Goal: Information Seeking & Learning: Learn about a topic

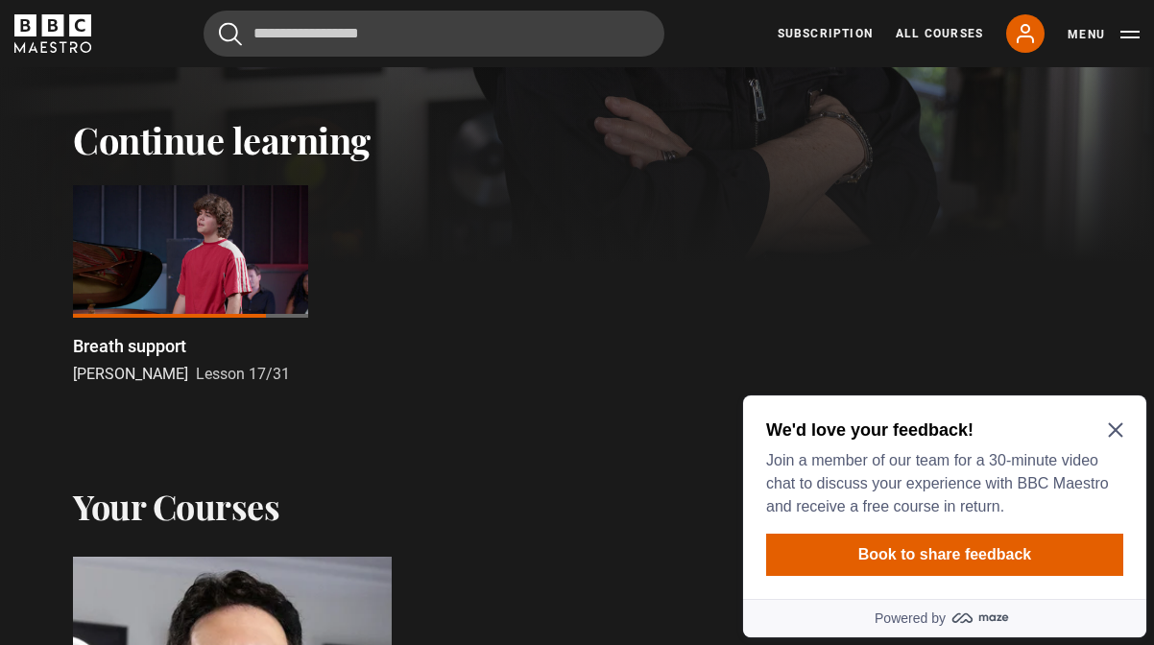
scroll to position [436, 0]
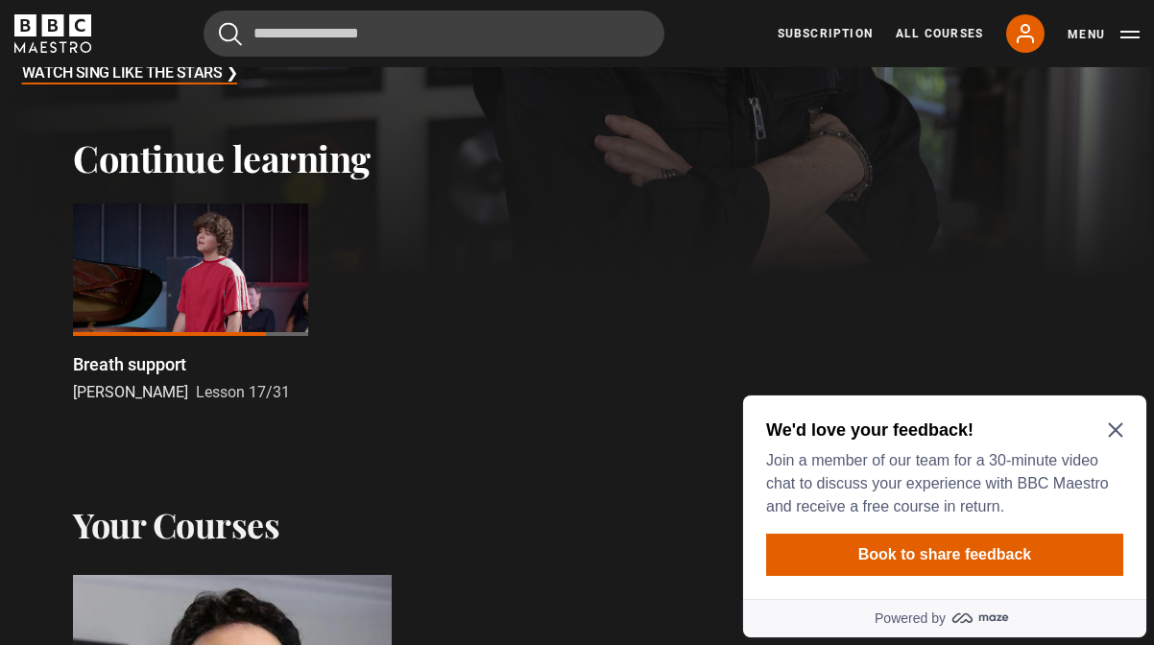
click at [1111, 433] on icon "Close Maze Prompt" at bounding box center [1115, 429] width 15 height 15
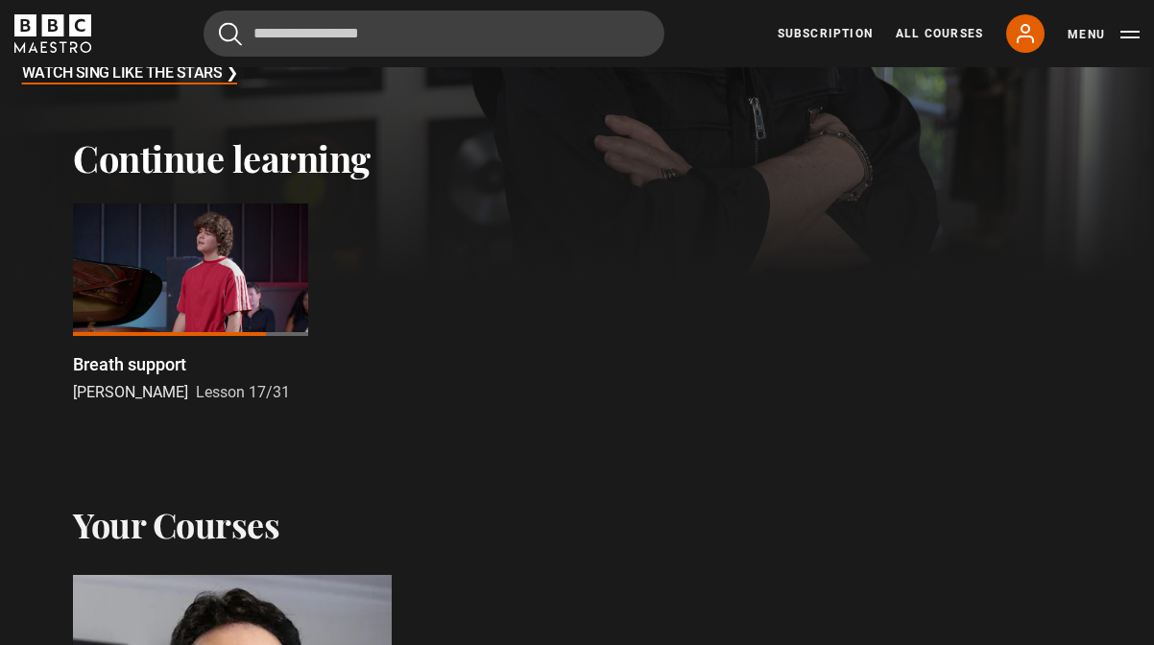
click at [155, 368] on p "Breath support" at bounding box center [129, 364] width 113 height 26
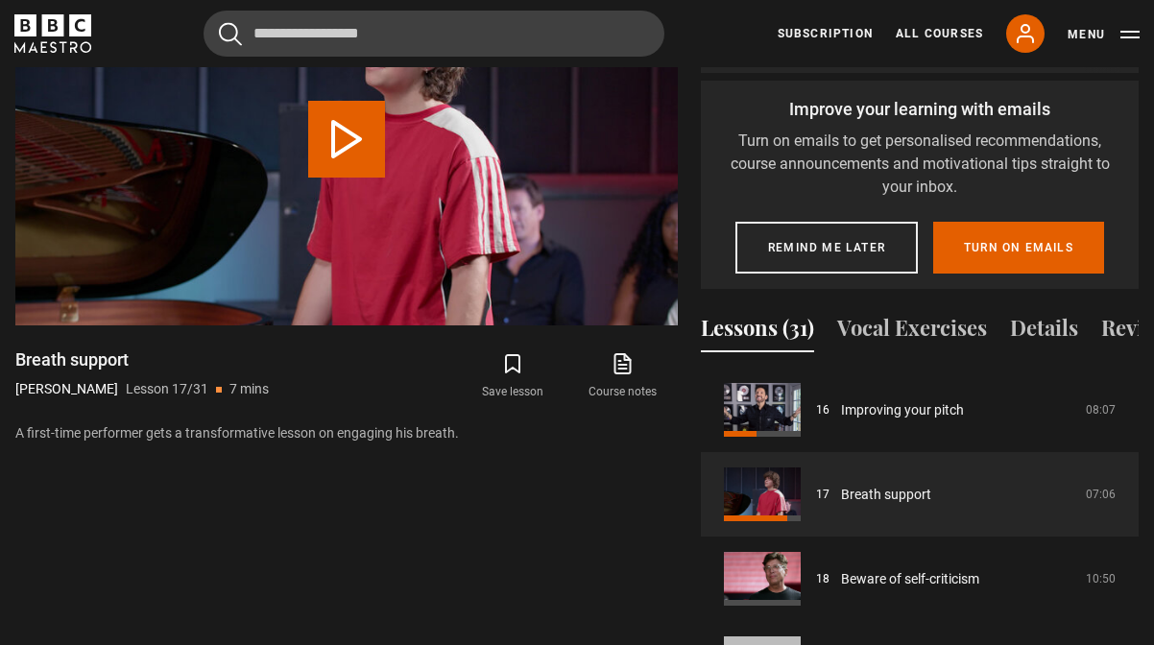
scroll to position [1116, 0]
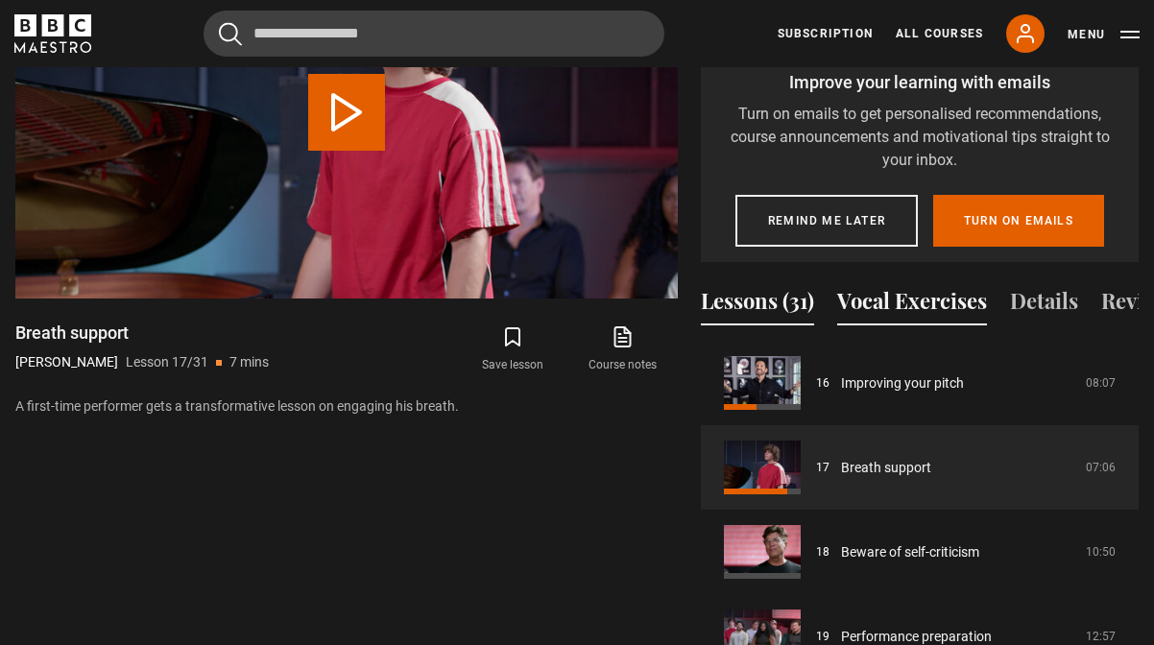
click at [903, 285] on button "Vocal Exercises" at bounding box center [912, 305] width 150 height 40
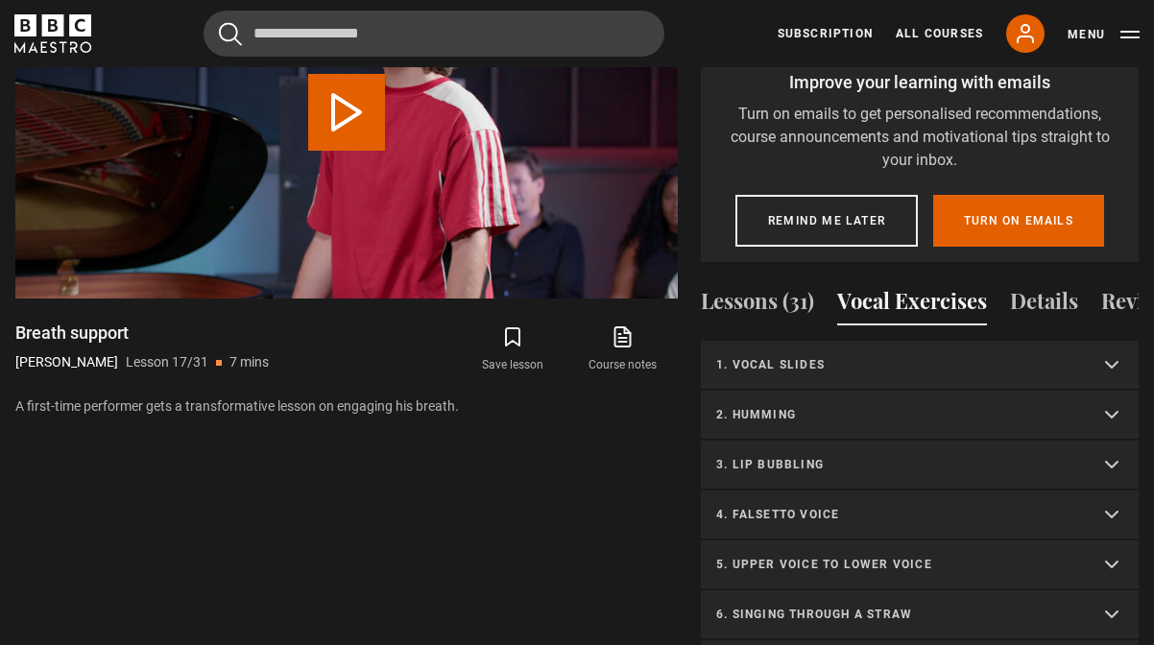
click at [788, 356] on p "1. Vocal slides" at bounding box center [896, 364] width 361 height 17
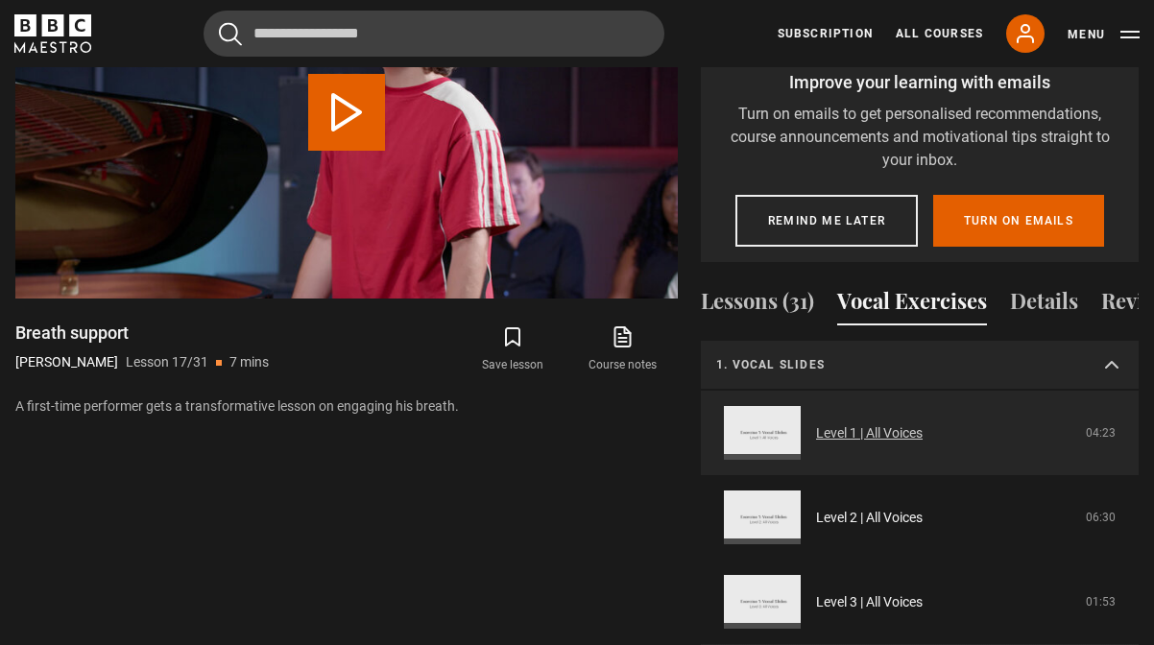
click at [816, 423] on link "Level 1 | All Voices" at bounding box center [869, 433] width 107 height 20
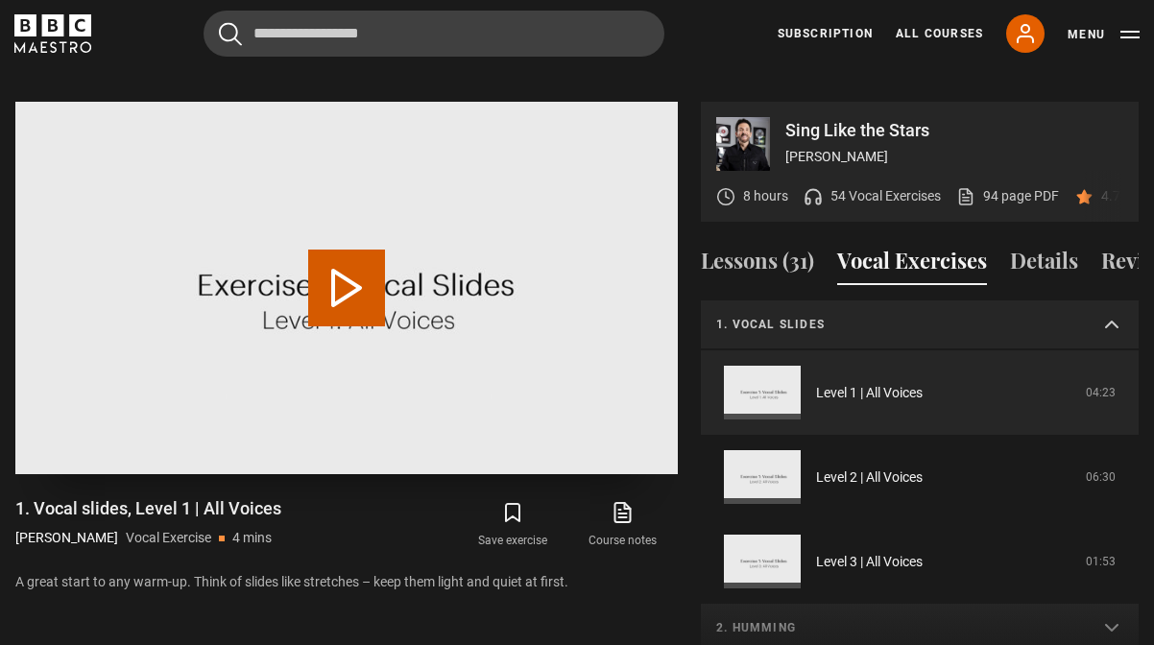
click at [370, 268] on button "Play Video" at bounding box center [346, 288] width 77 height 77
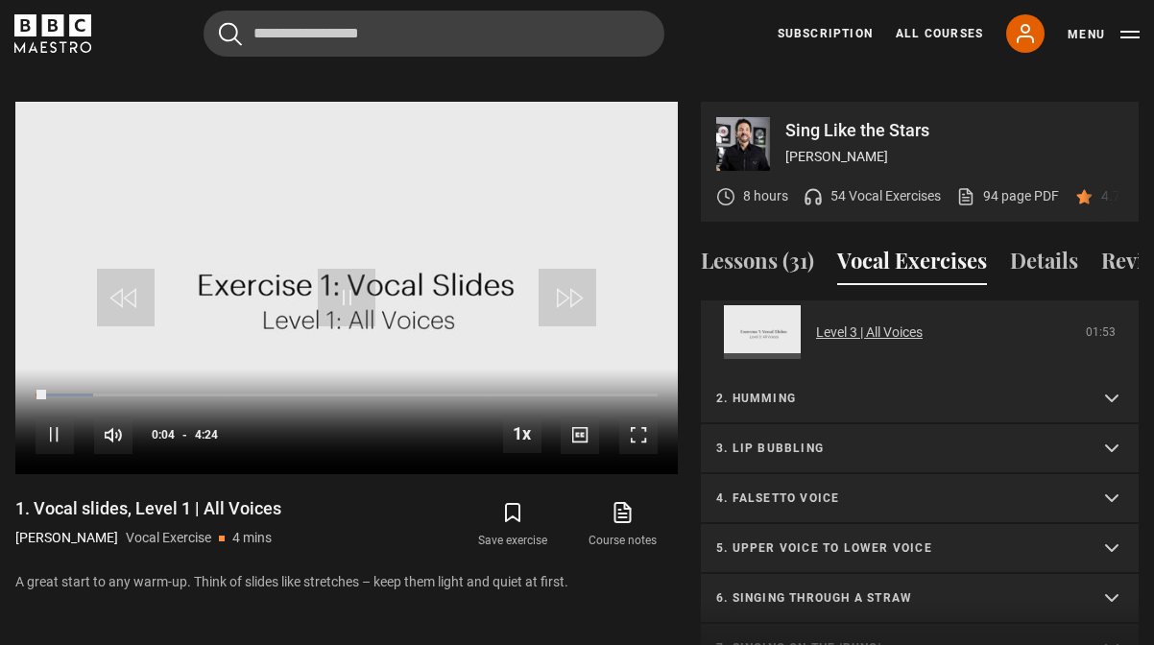
scroll to position [260, 0]
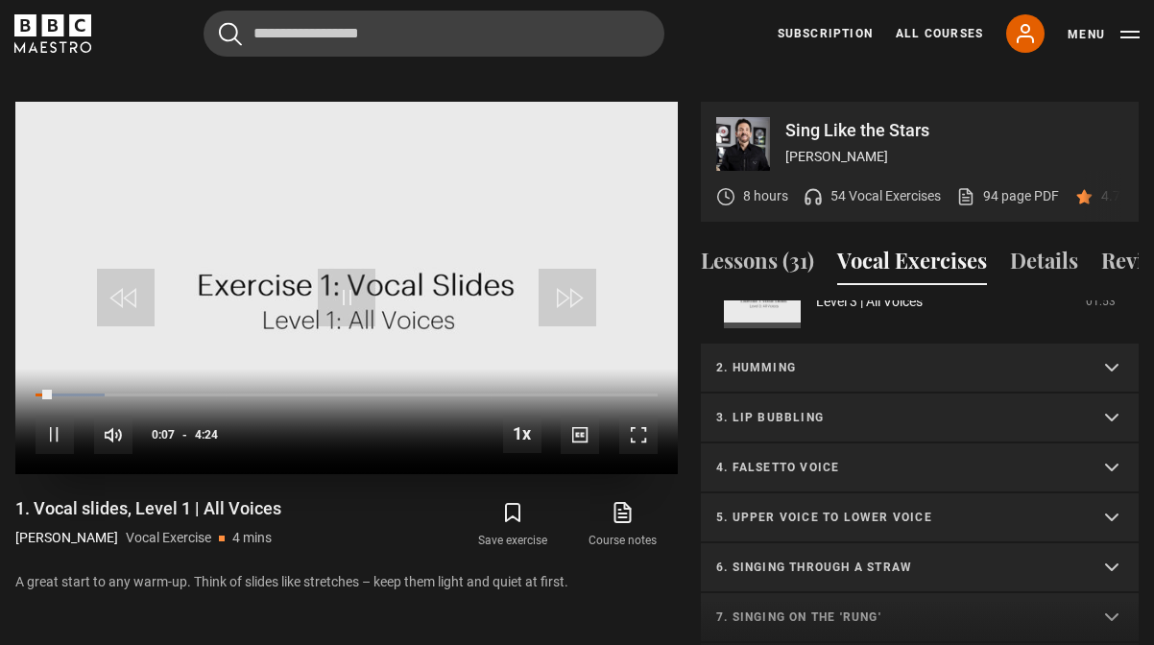
click at [101, 369] on div "10s Skip Back 10 seconds Pause 10s Skip Forward 10 seconds Loaded : 11.20% 0:30…" at bounding box center [346, 422] width 662 height 107
click at [101, 393] on div "0:27" at bounding box center [102, 396] width 3 height 6
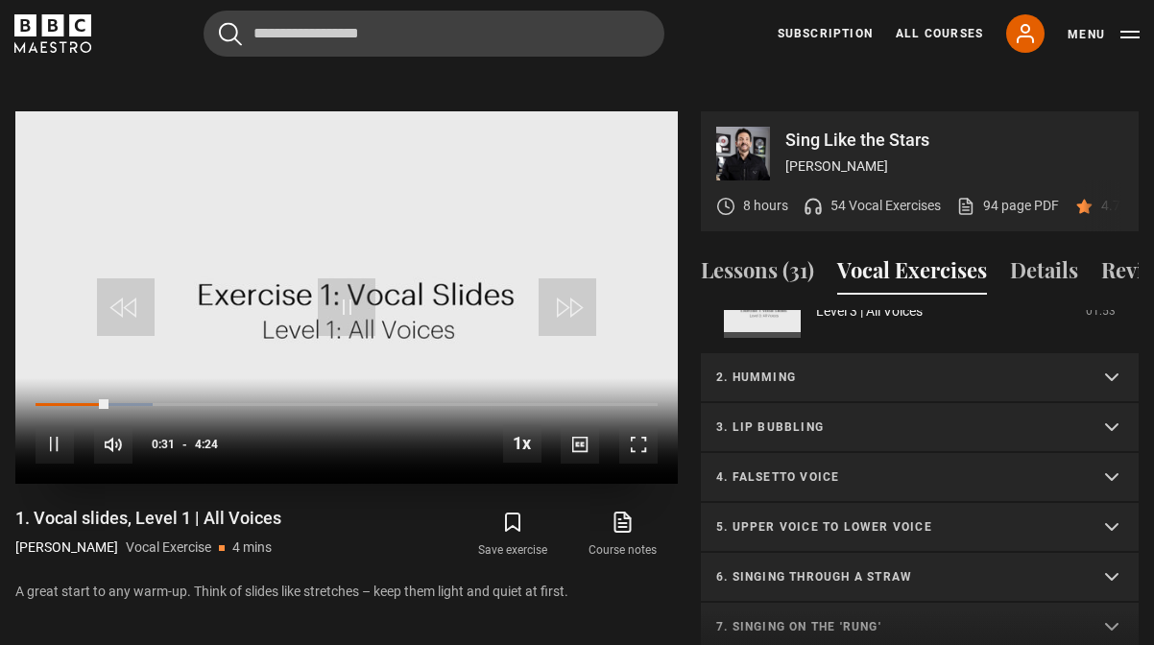
scroll to position [860, 0]
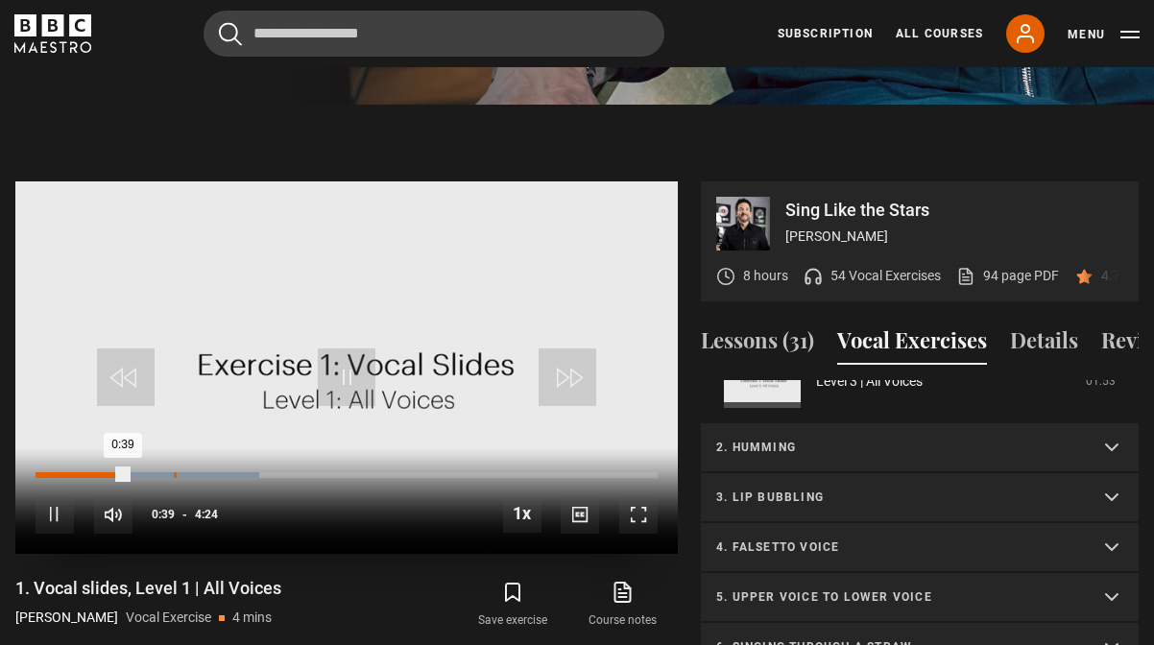
click at [175, 472] on div "Loaded : 35.91% 0:58 0:39" at bounding box center [347, 475] width 622 height 6
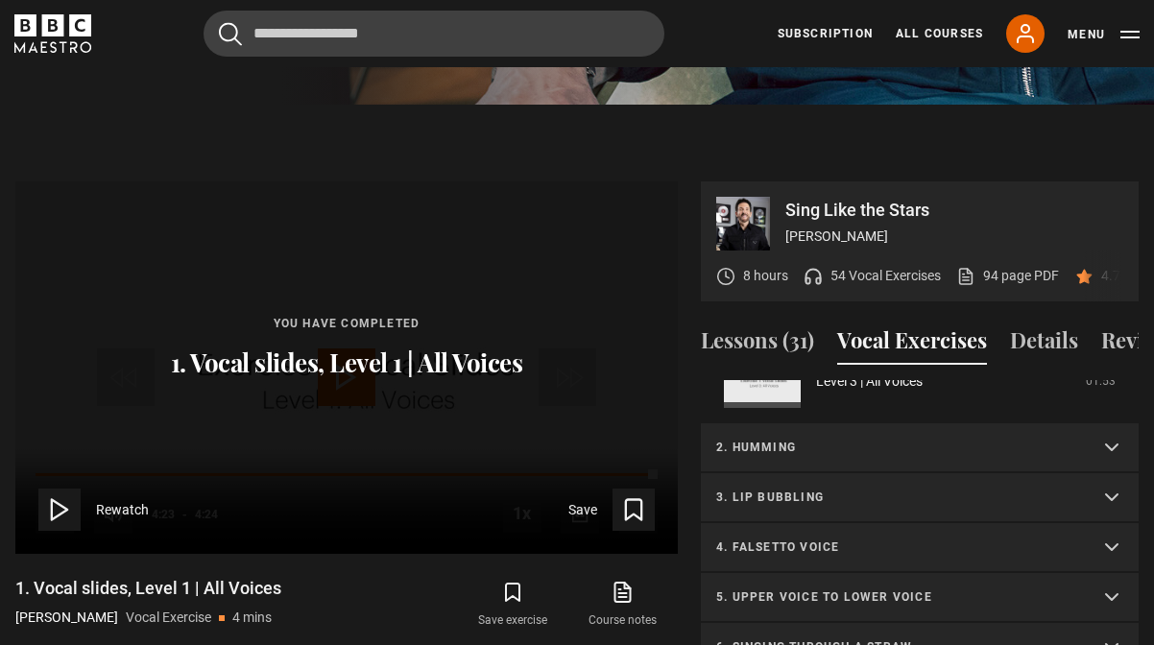
click at [815, 439] on p "2. Humming" at bounding box center [896, 447] width 361 height 17
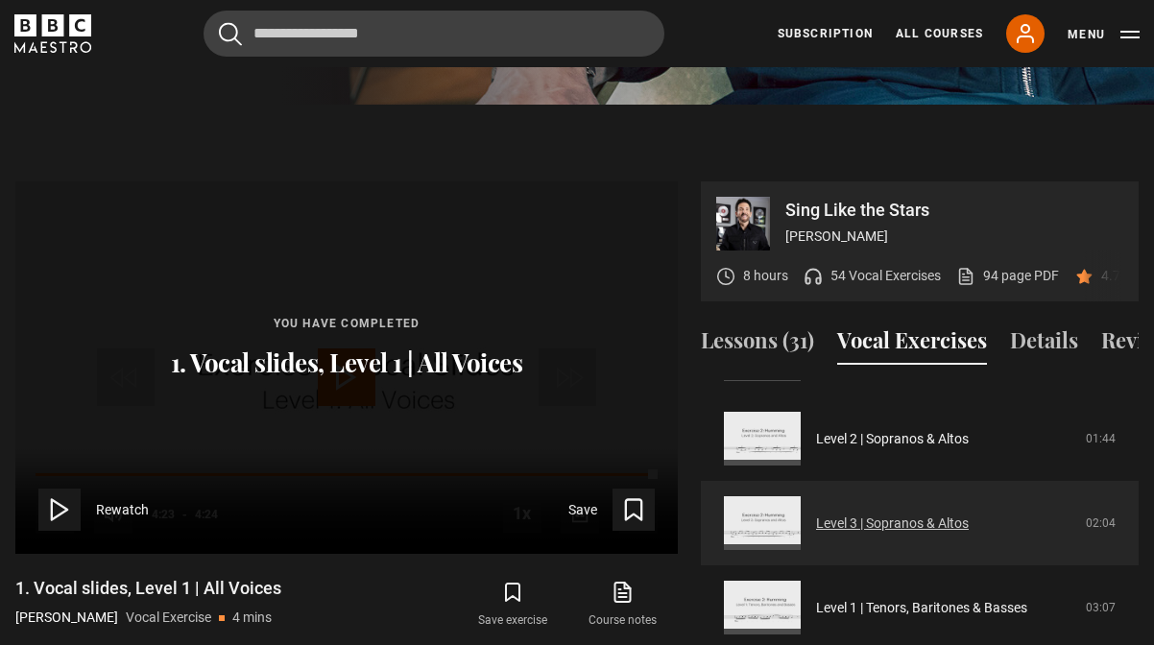
scroll to position [424, 0]
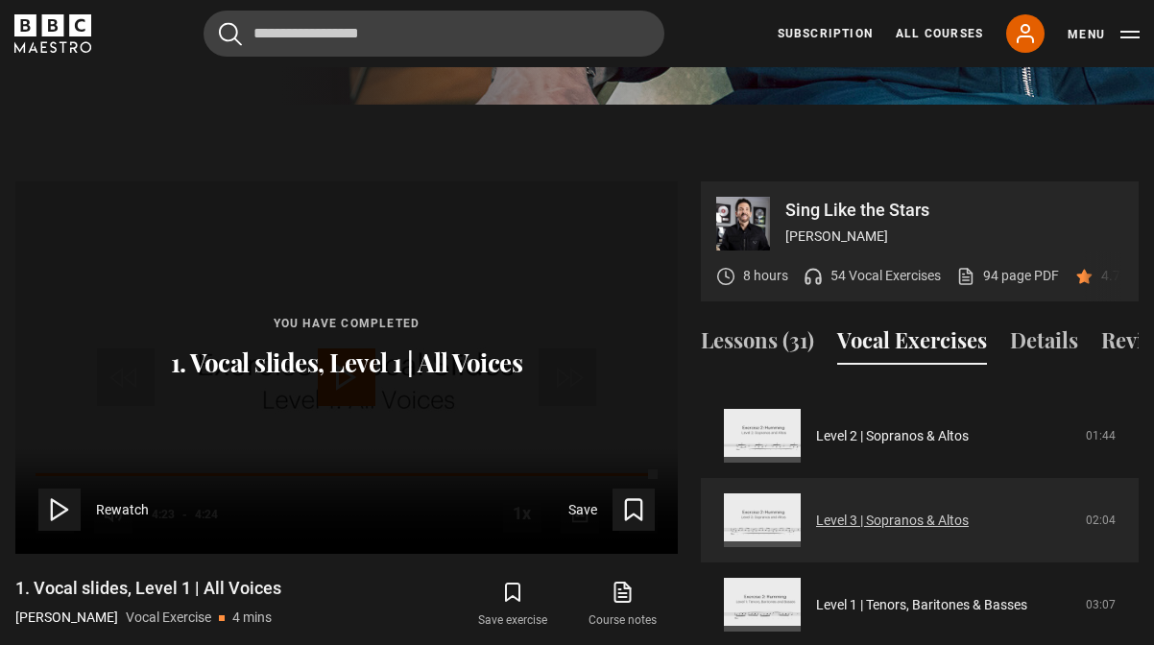
click at [816, 511] on link "Level 3 | Sopranos & Altos" at bounding box center [892, 521] width 153 height 20
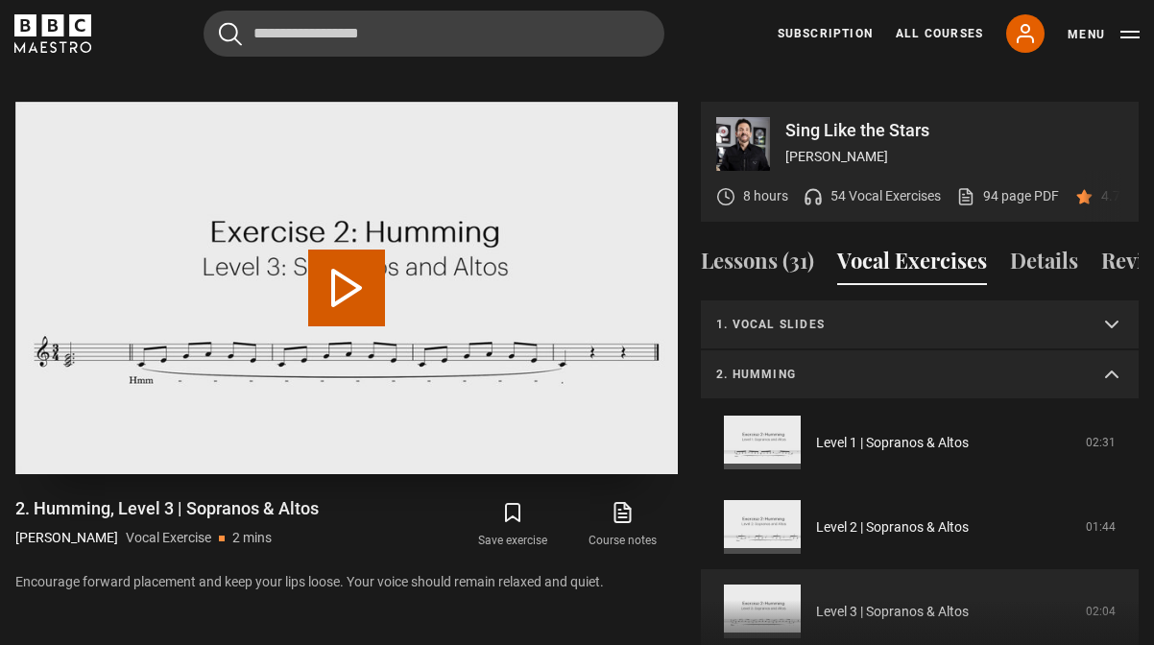
scroll to position [184, 0]
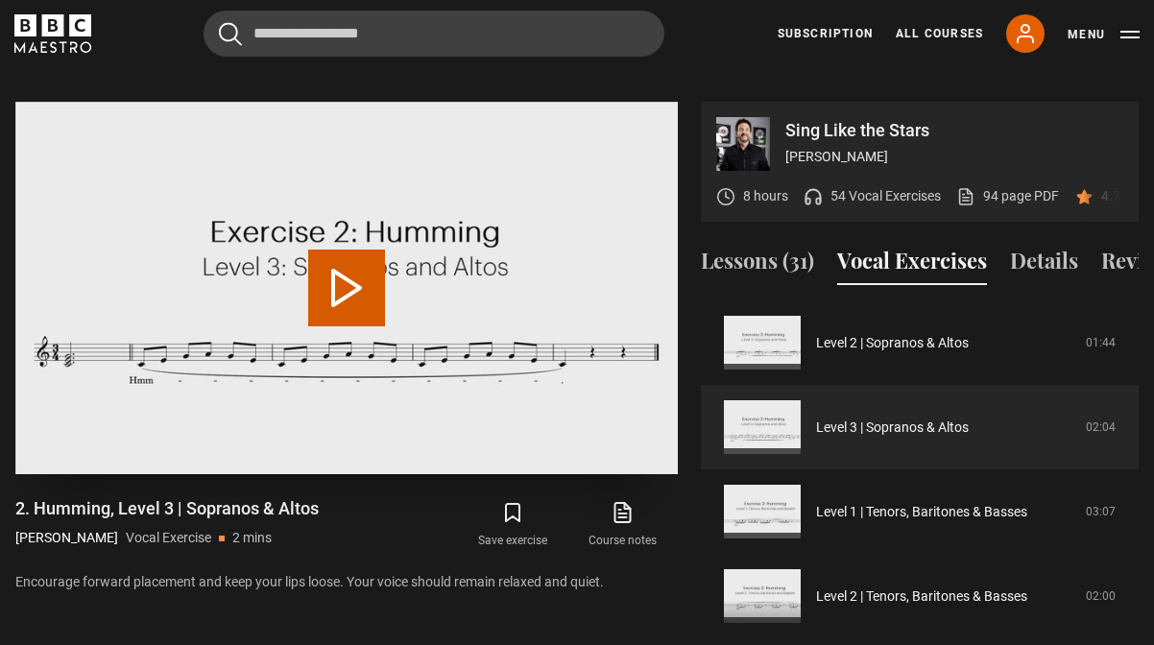
click at [355, 257] on button "Play Video" at bounding box center [346, 288] width 77 height 77
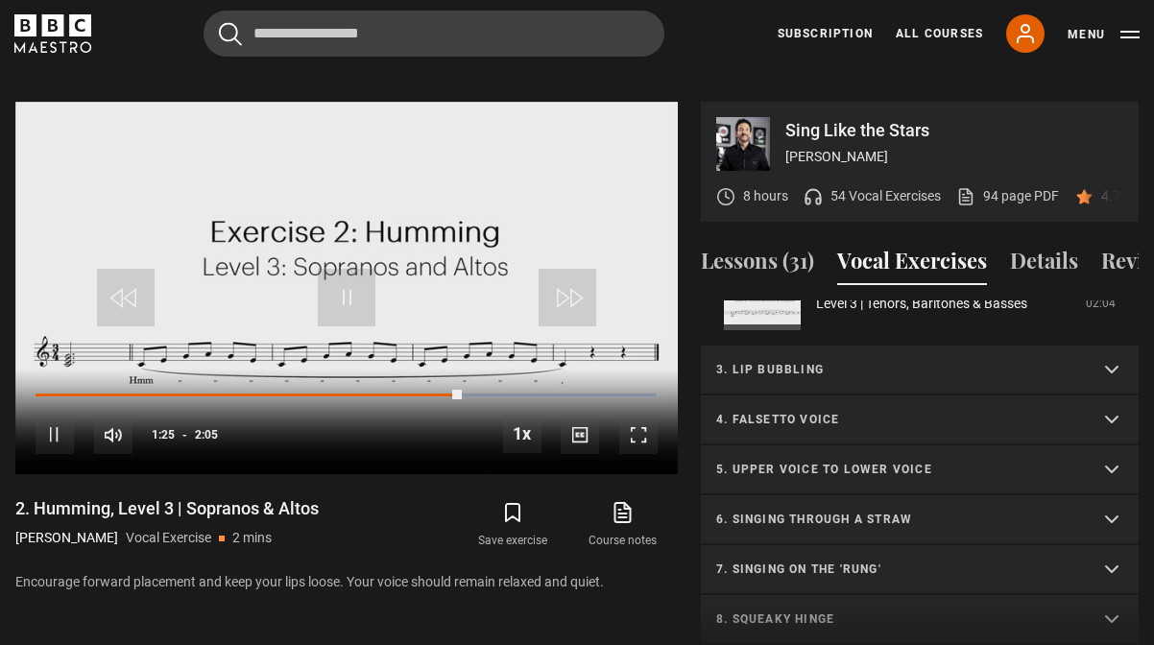
scroll to position [565, 0]
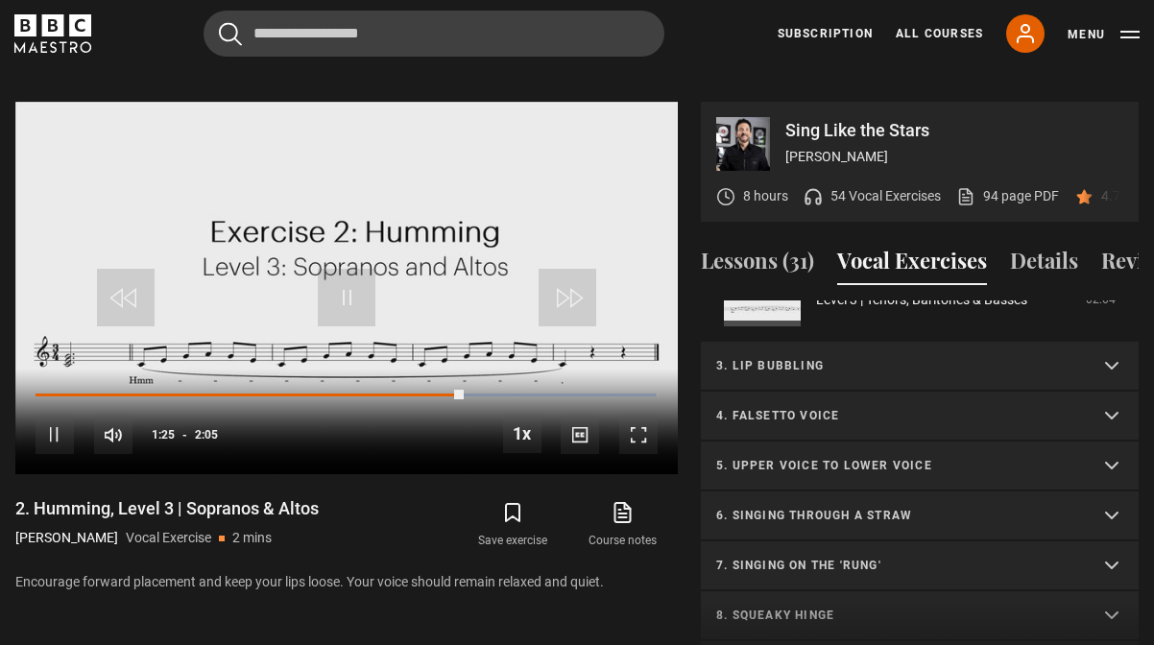
click at [825, 357] on p "3. Lip bubbling" at bounding box center [896, 365] width 361 height 17
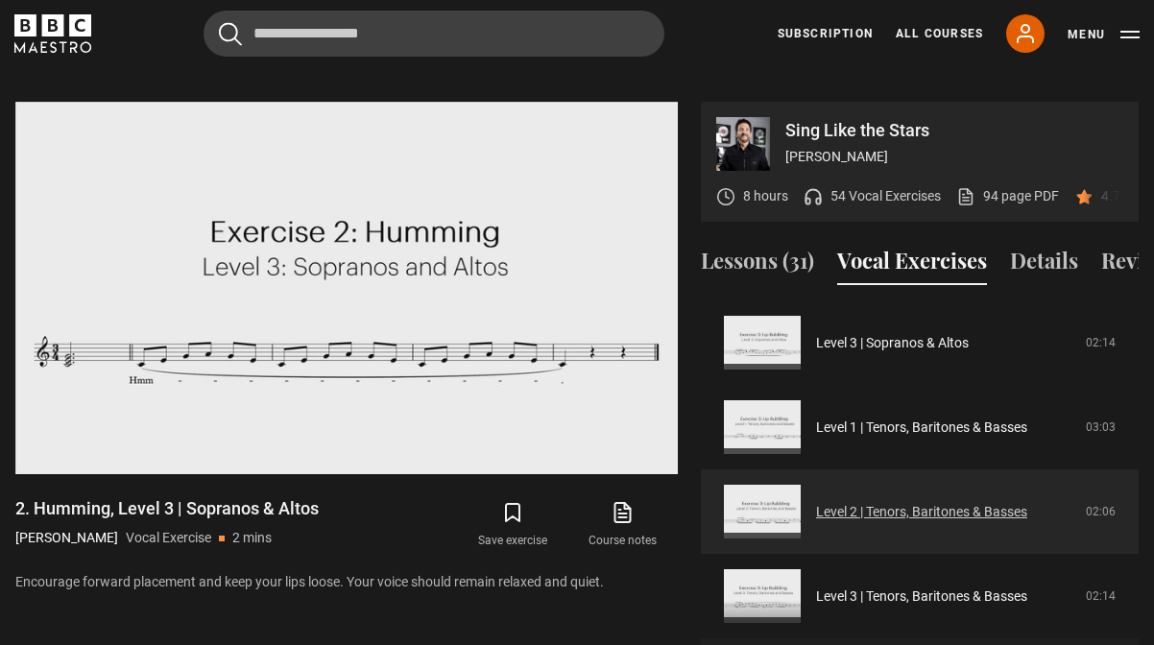
scroll to position [776, 0]
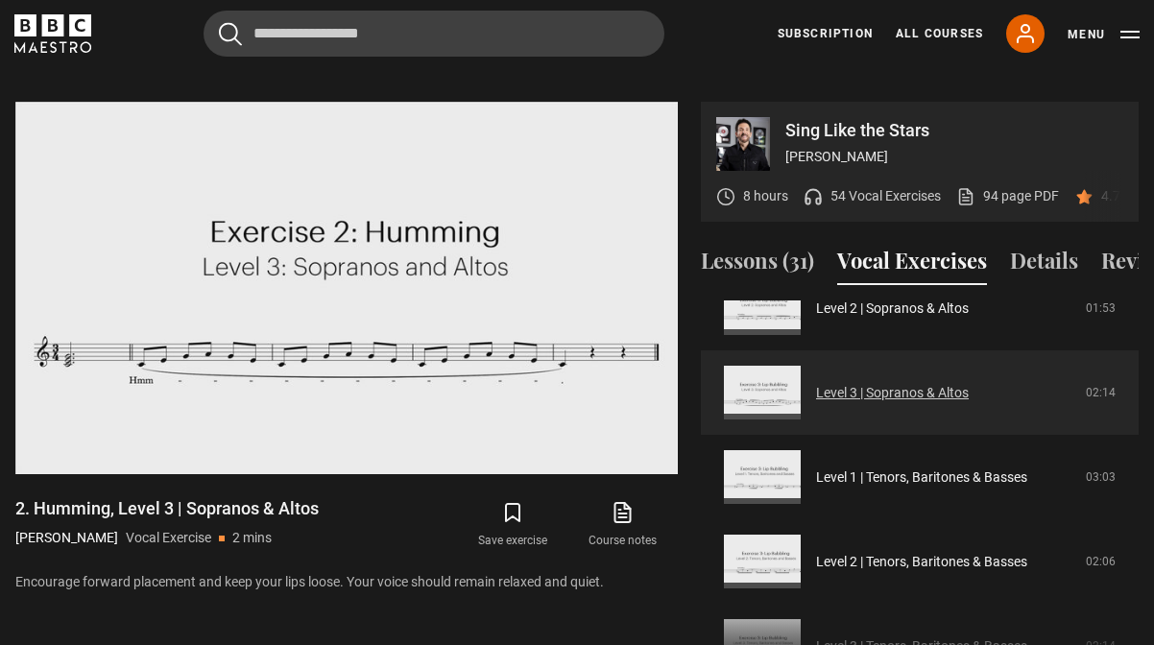
click at [816, 383] on link "Level 3 | Sopranos & Altos" at bounding box center [892, 393] width 153 height 20
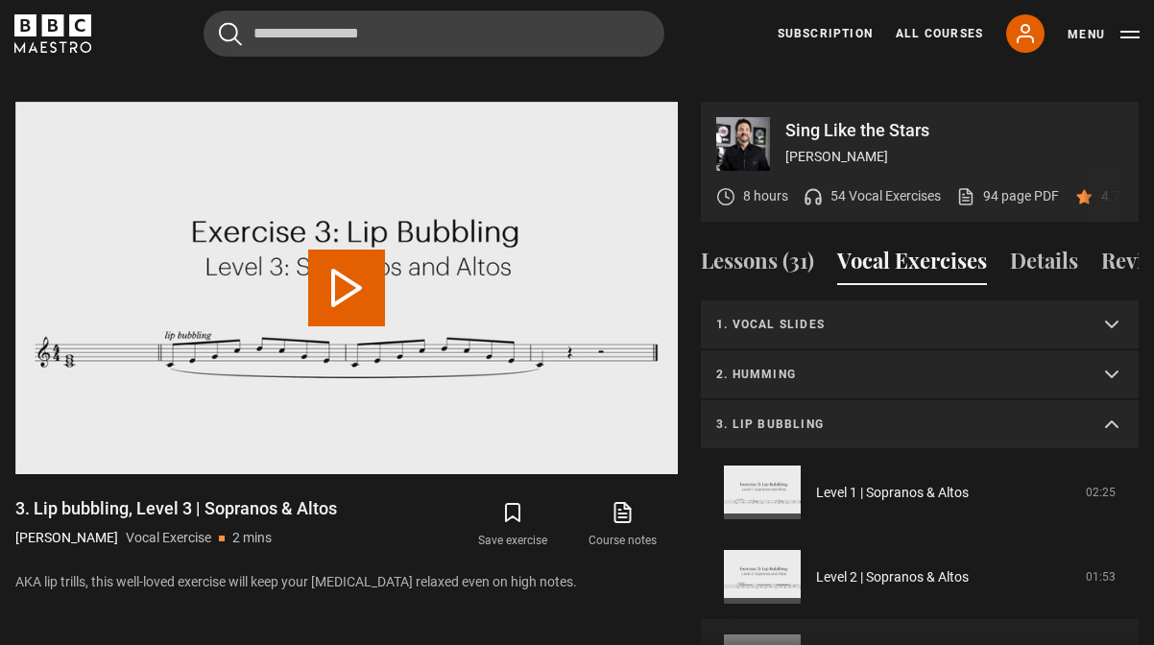
scroll to position [234, 0]
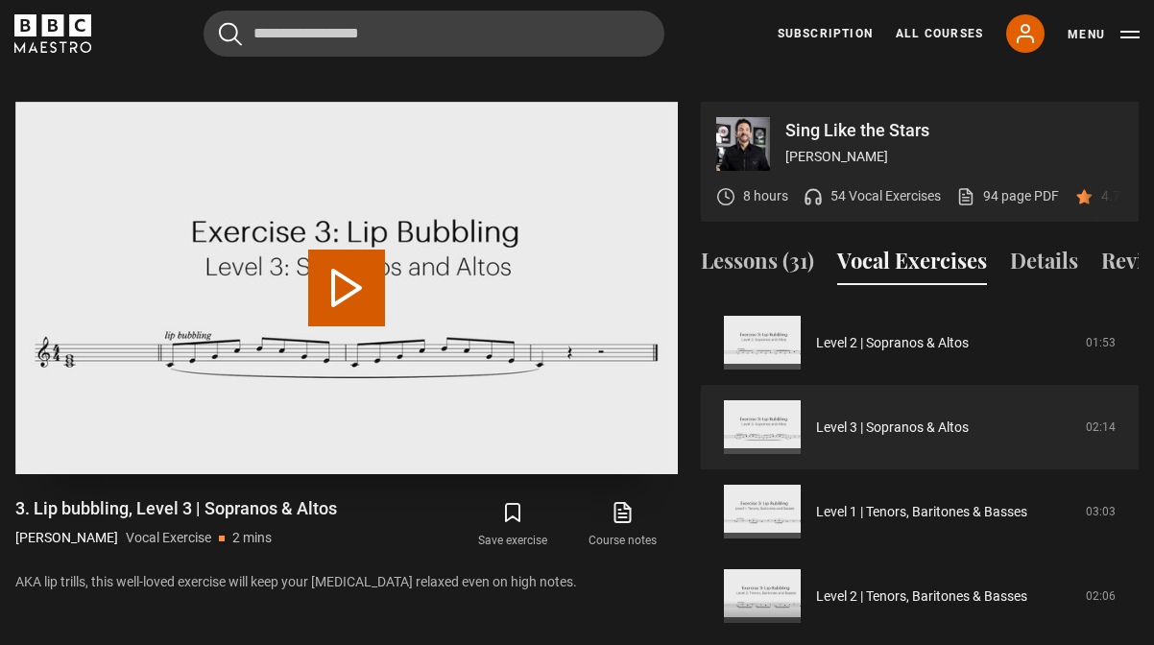
click at [339, 272] on button "Play Video" at bounding box center [346, 288] width 77 height 77
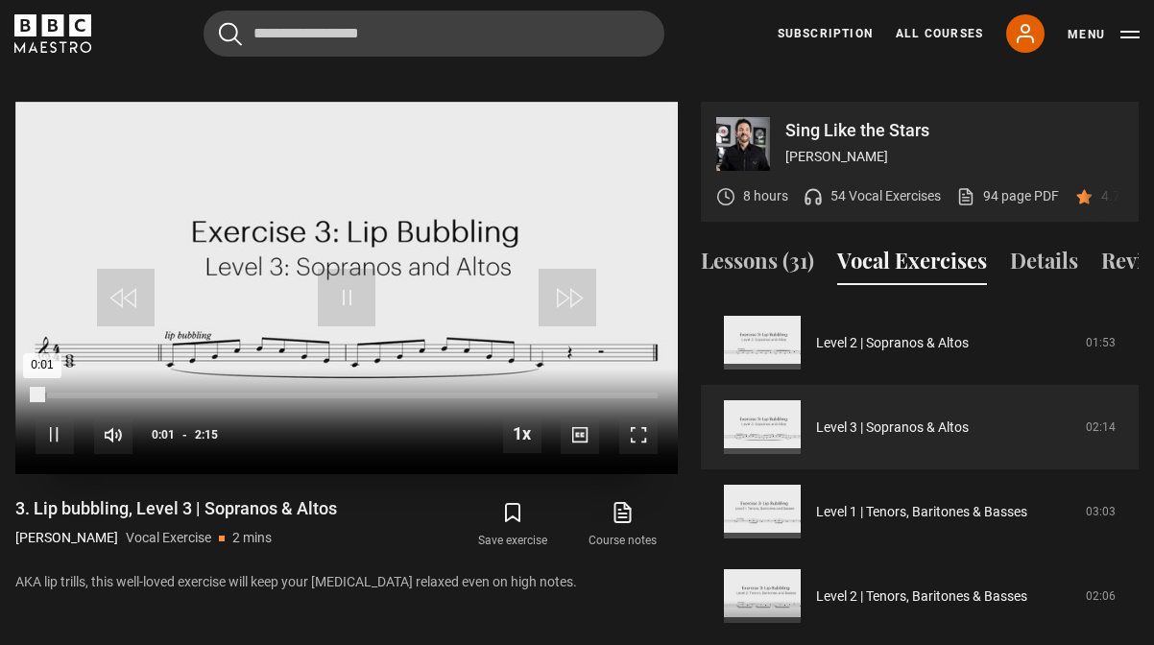
click at [88, 393] on div "Loaded : 1.89% 0:01" at bounding box center [347, 396] width 622 height 6
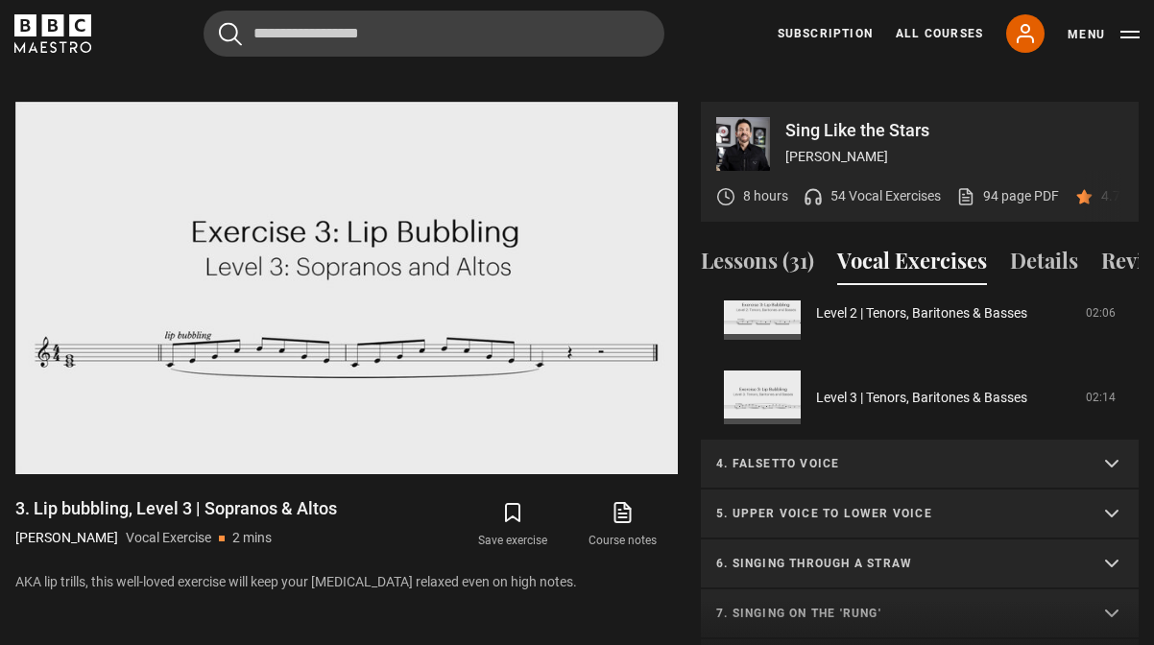
scroll to position [546, 0]
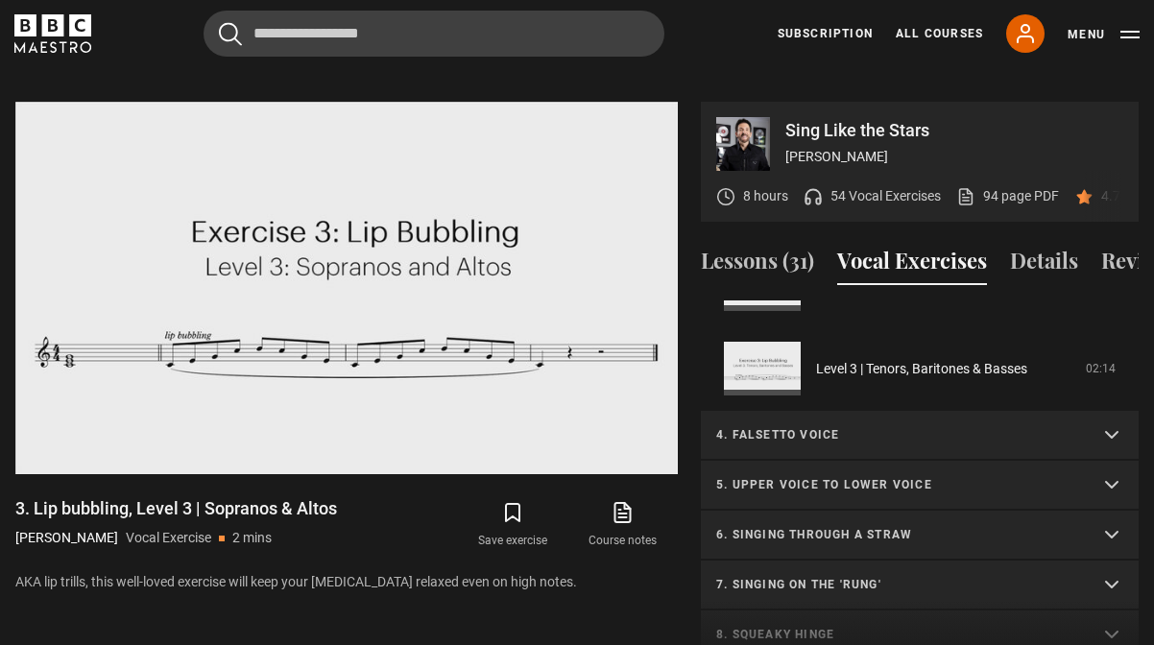
click at [829, 426] on p "4. Falsetto voice" at bounding box center [896, 434] width 361 height 17
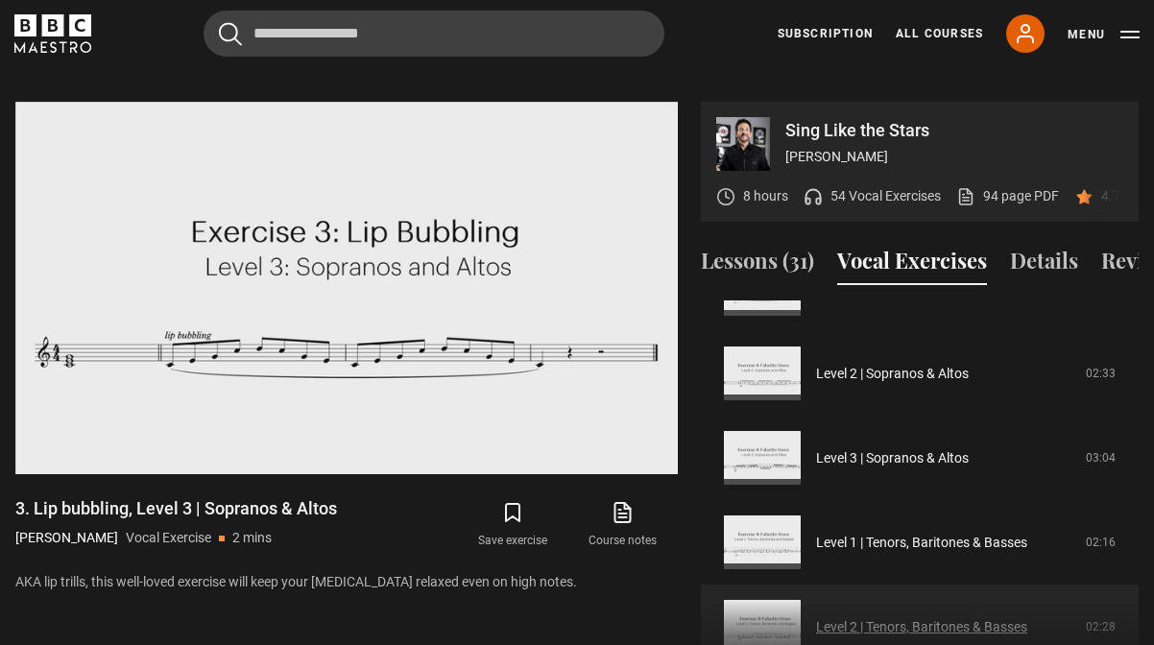
scroll to position [751, 0]
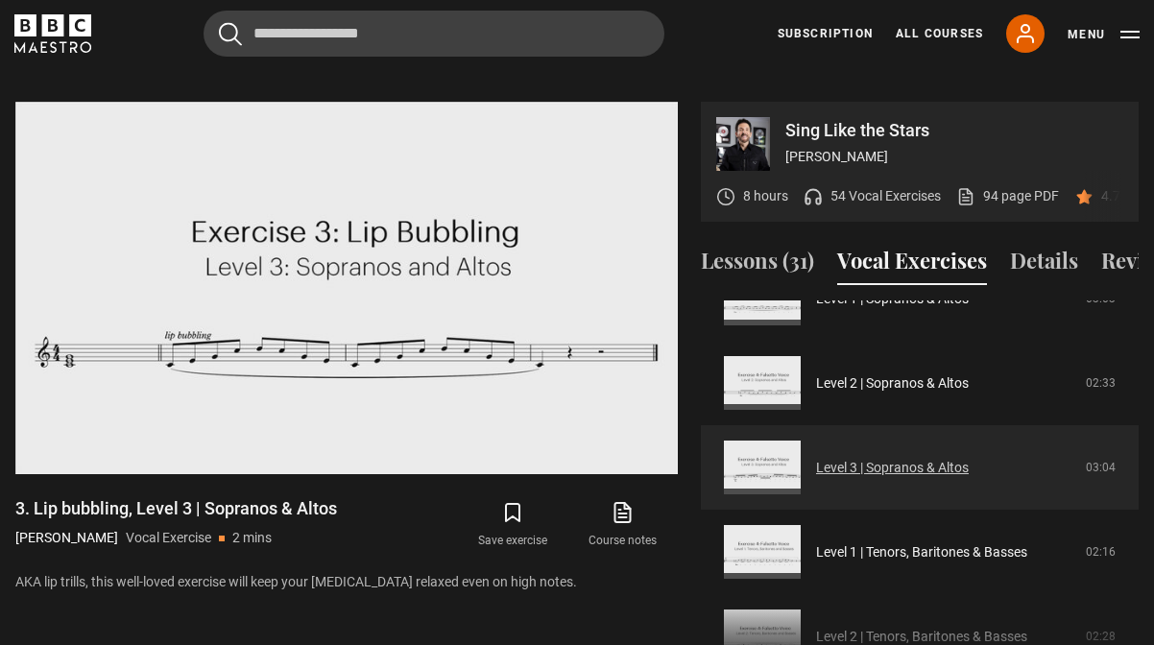
click at [816, 458] on link "Level 3 | Sopranos & Altos" at bounding box center [892, 468] width 153 height 20
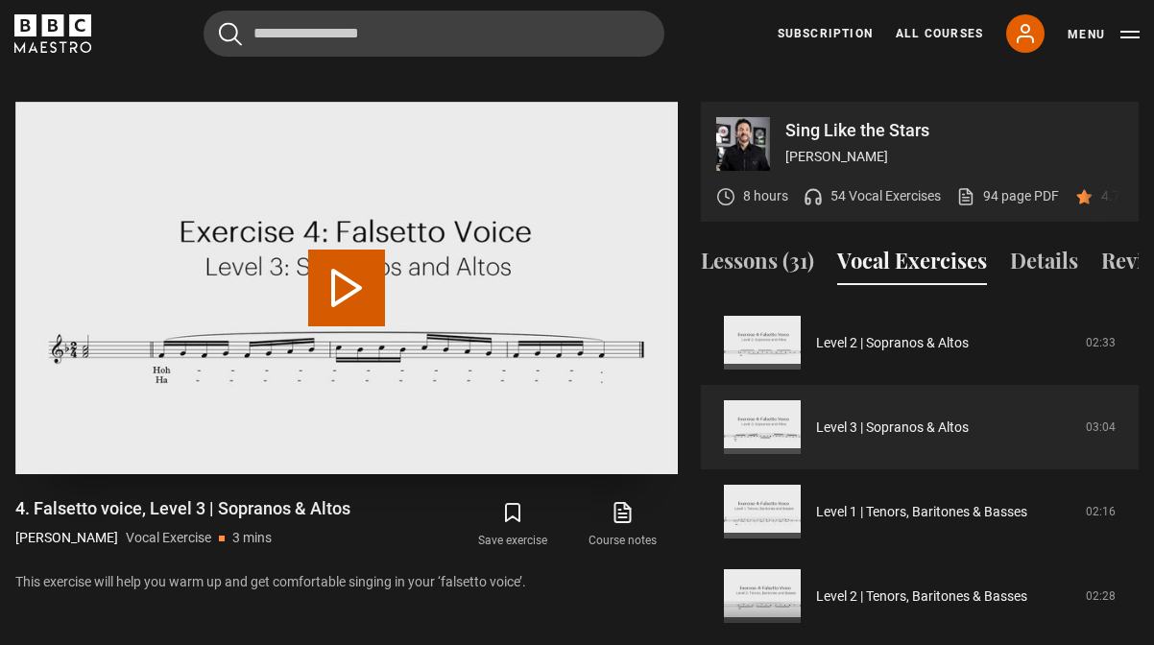
click at [332, 267] on button "Play Video" at bounding box center [346, 288] width 77 height 77
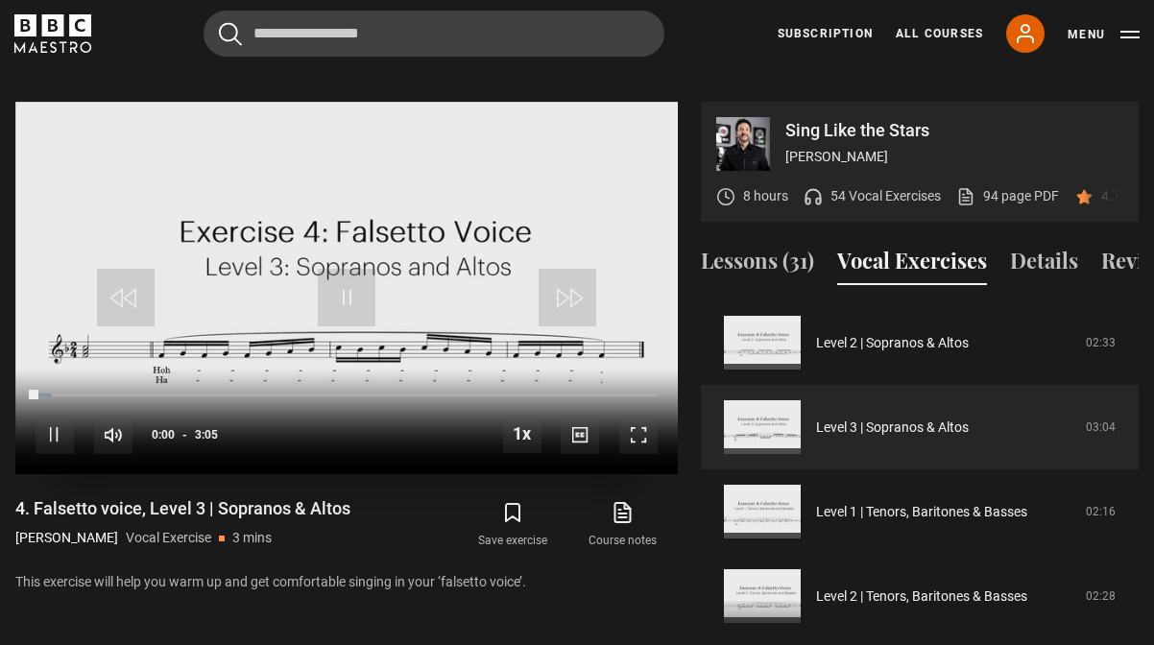
click at [71, 369] on div "10s Skip Back 10 seconds Pause 10s Skip Forward 10 seconds Loaded : 2.66% 0:10 …" at bounding box center [346, 422] width 662 height 107
click at [78, 393] on div "Loaded : 10.74% 0:10 0:06" at bounding box center [347, 396] width 622 height 6
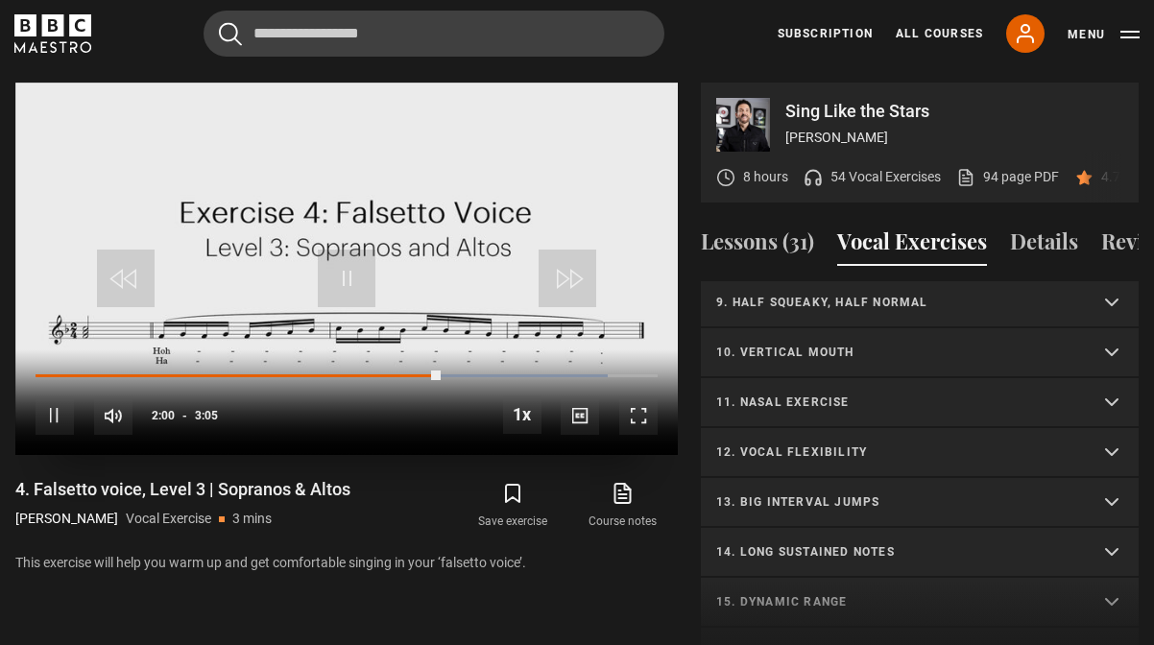
scroll to position [949, 0]
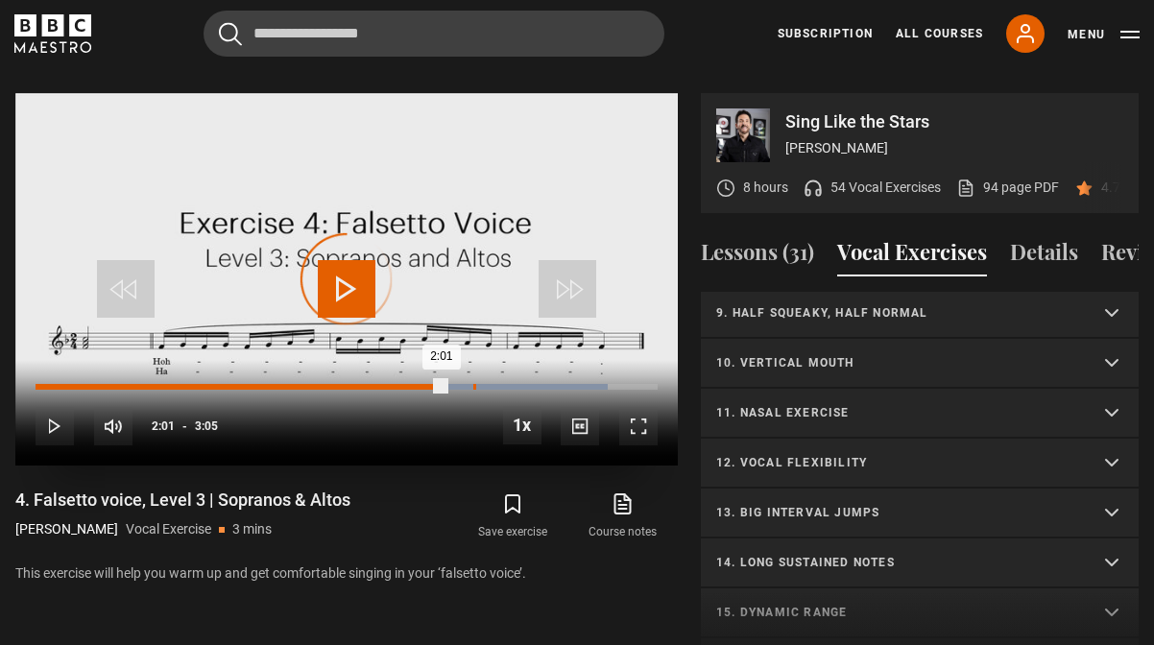
click at [473, 384] on div "2:10" at bounding box center [474, 387] width 3 height 6
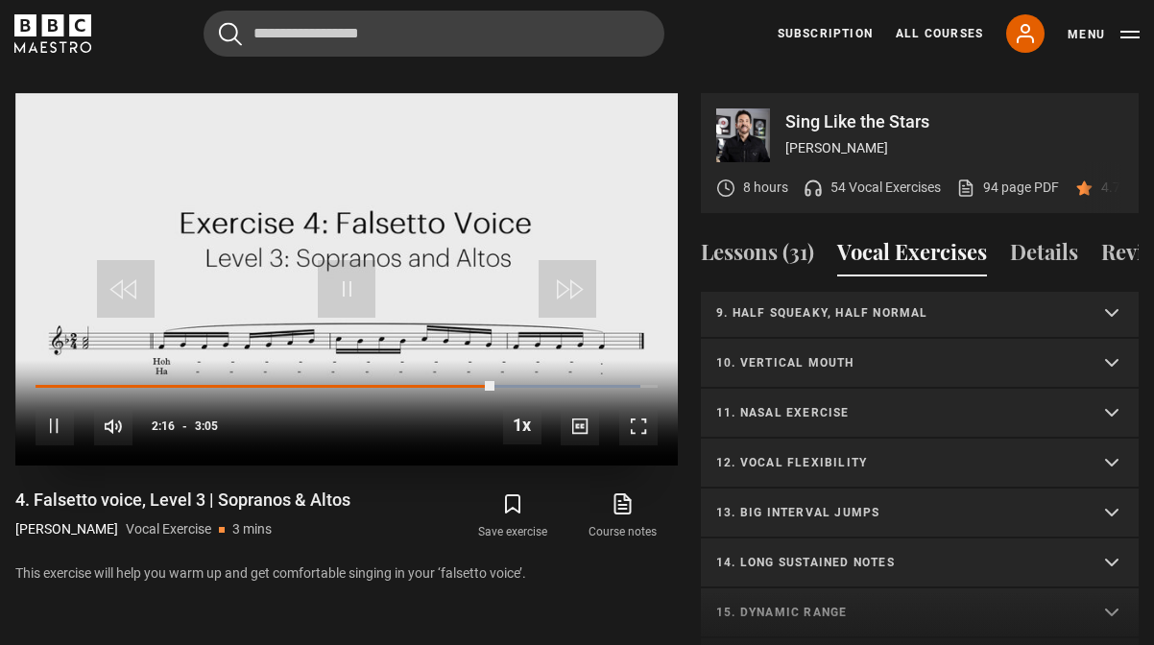
click at [538, 360] on div "10s Skip Back 10 seconds Pause 10s Skip Forward 10 seconds Loaded : 97.18% 2:18…" at bounding box center [346, 413] width 662 height 107
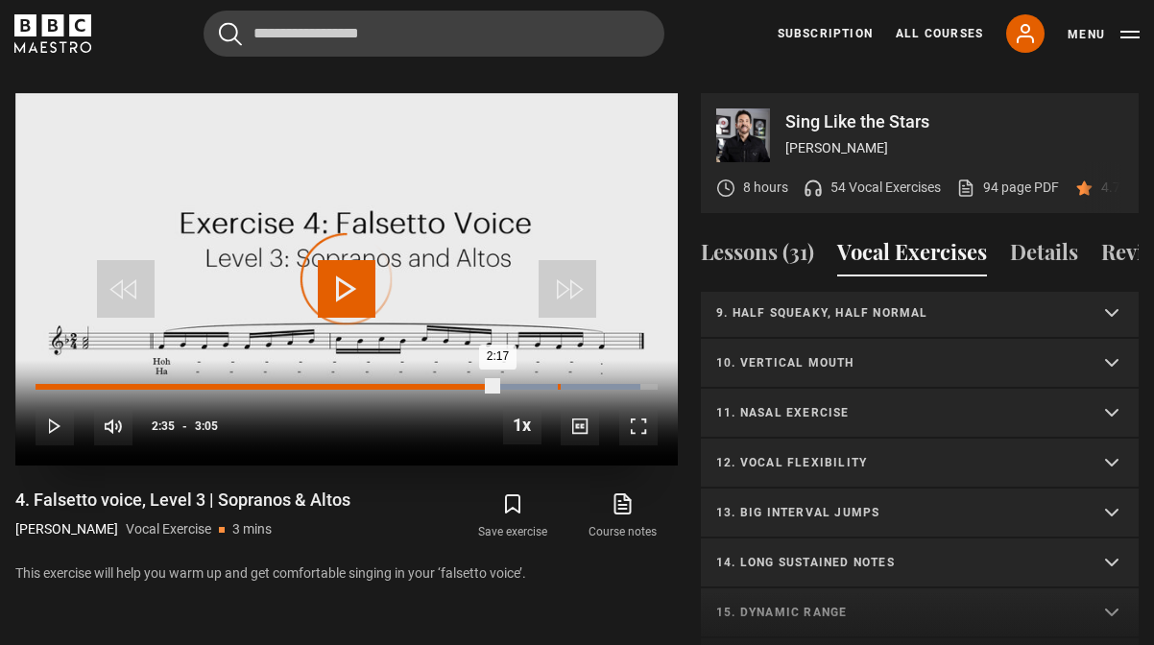
click at [558, 384] on div "Loaded : 97.18% 2:35 2:17" at bounding box center [347, 387] width 622 height 6
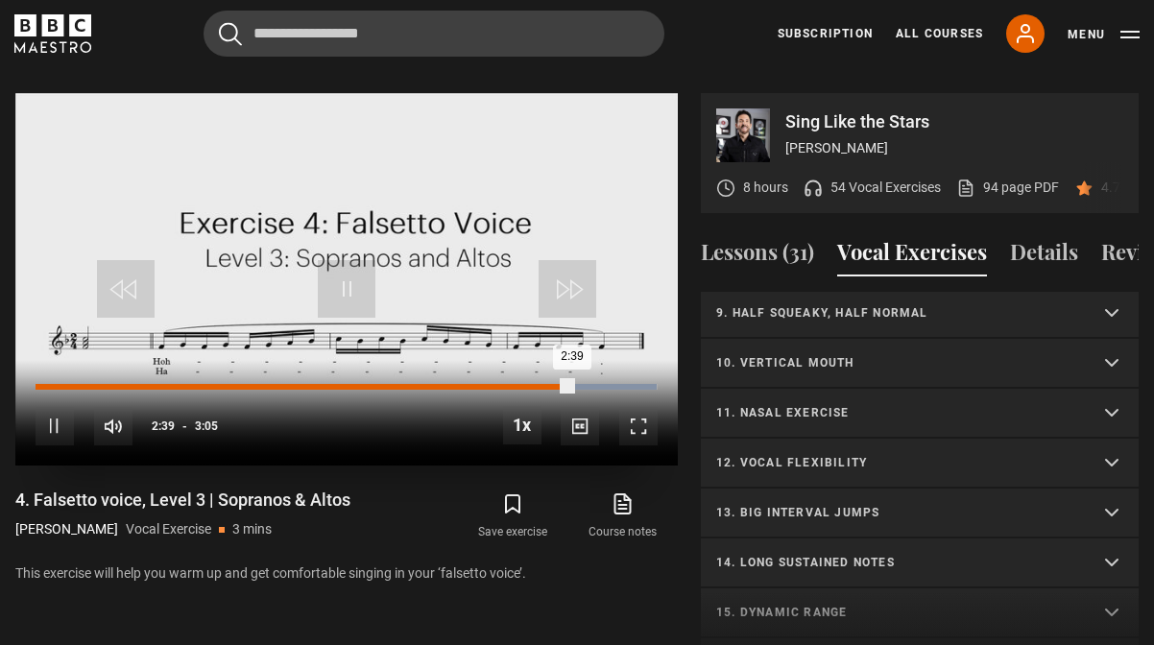
click at [543, 384] on div "2:31" at bounding box center [544, 387] width 3 height 6
click at [59, 407] on span "Video Player" at bounding box center [55, 426] width 38 height 38
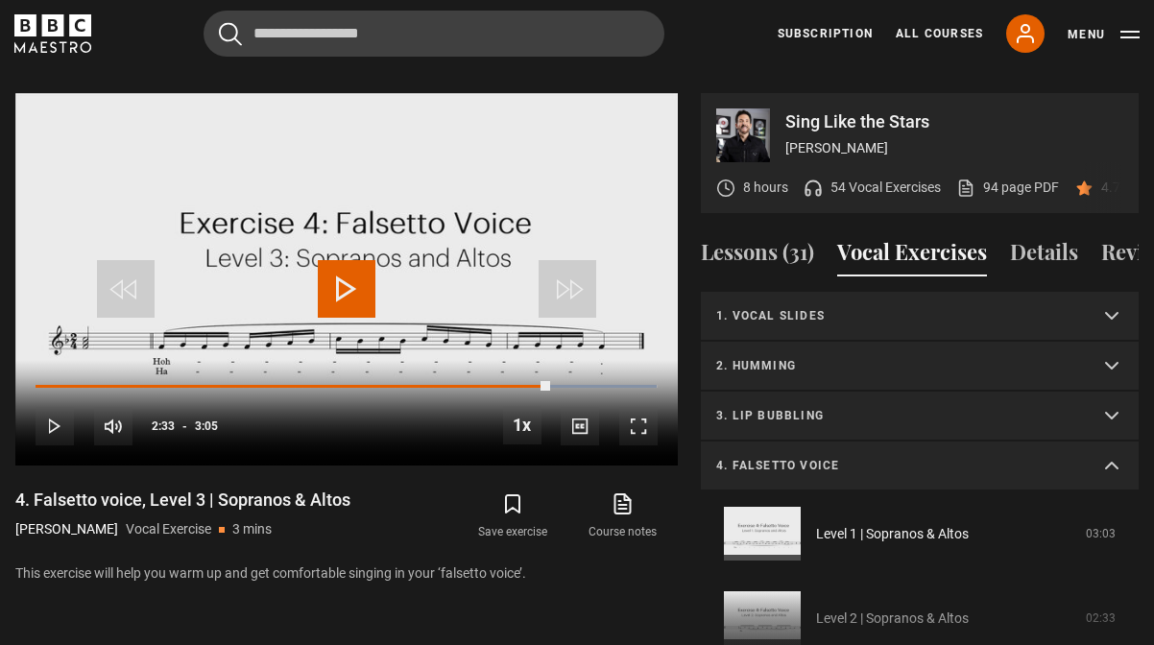
scroll to position [0, 0]
click at [1113, 445] on summary "4. Falsetto voice" at bounding box center [920, 467] width 438 height 50
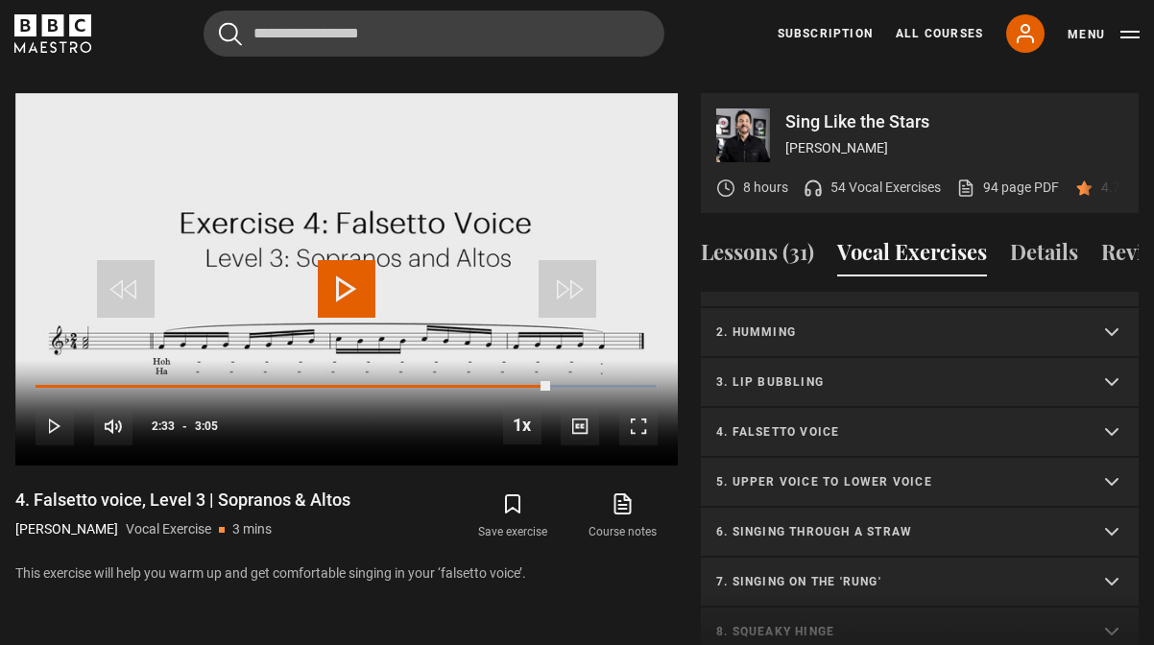
scroll to position [48, 0]
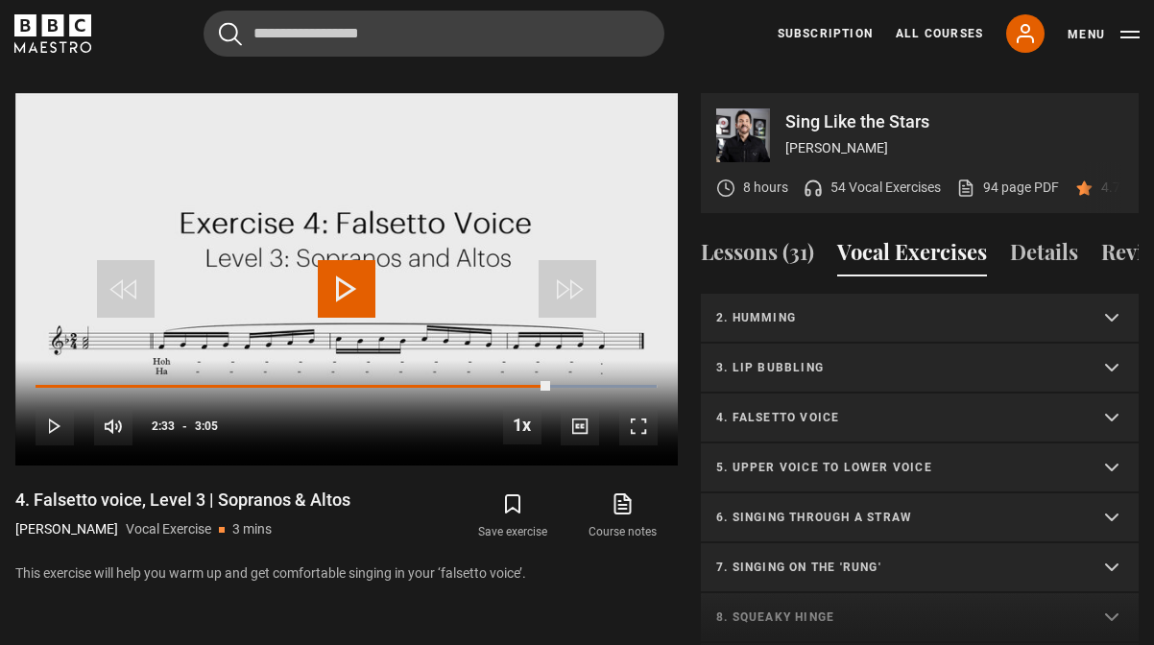
click at [921, 459] on p "5. Upper voice to lower voice" at bounding box center [896, 467] width 361 height 17
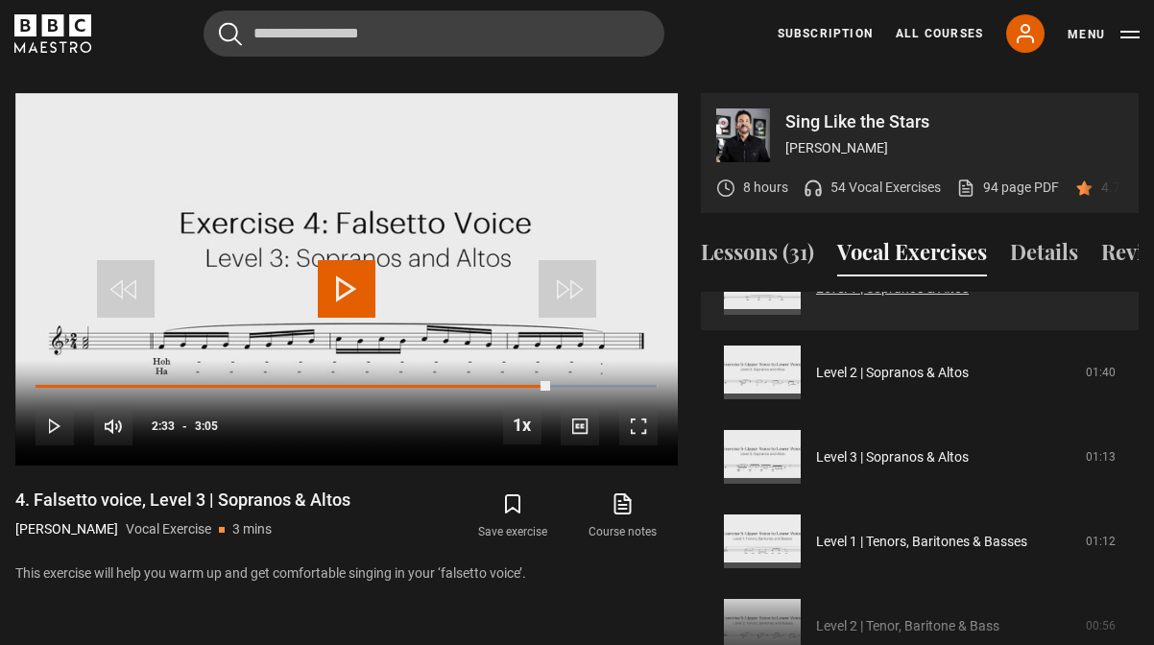
scroll to position [318, 0]
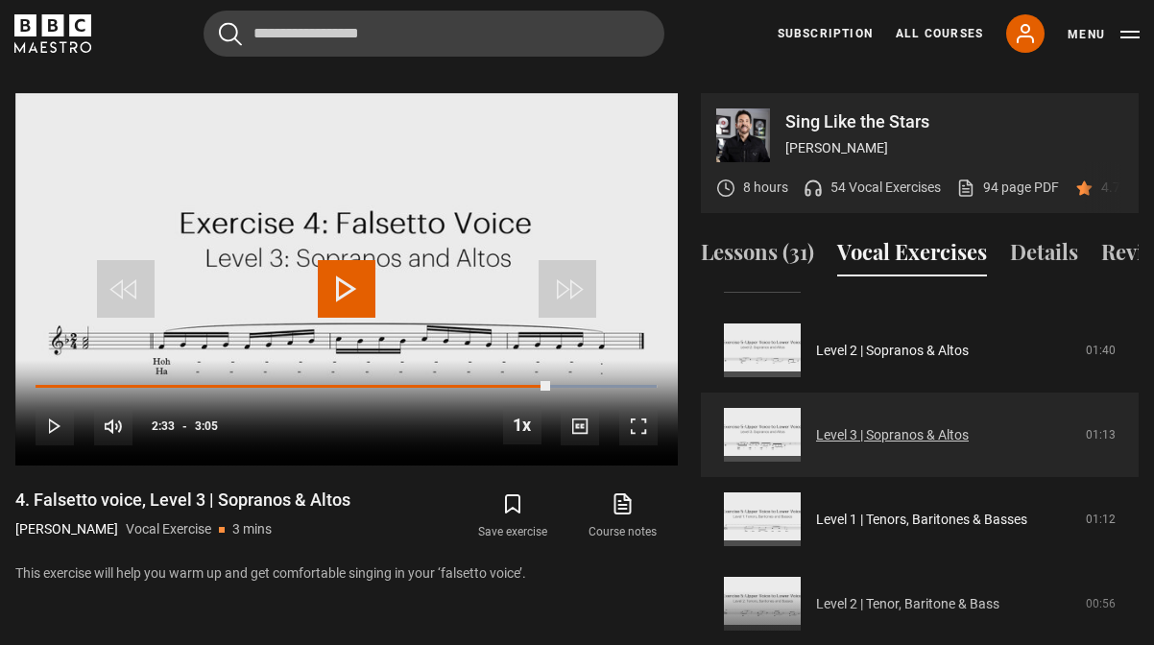
click at [816, 425] on link "Level 3 | Sopranos & Altos" at bounding box center [892, 435] width 153 height 20
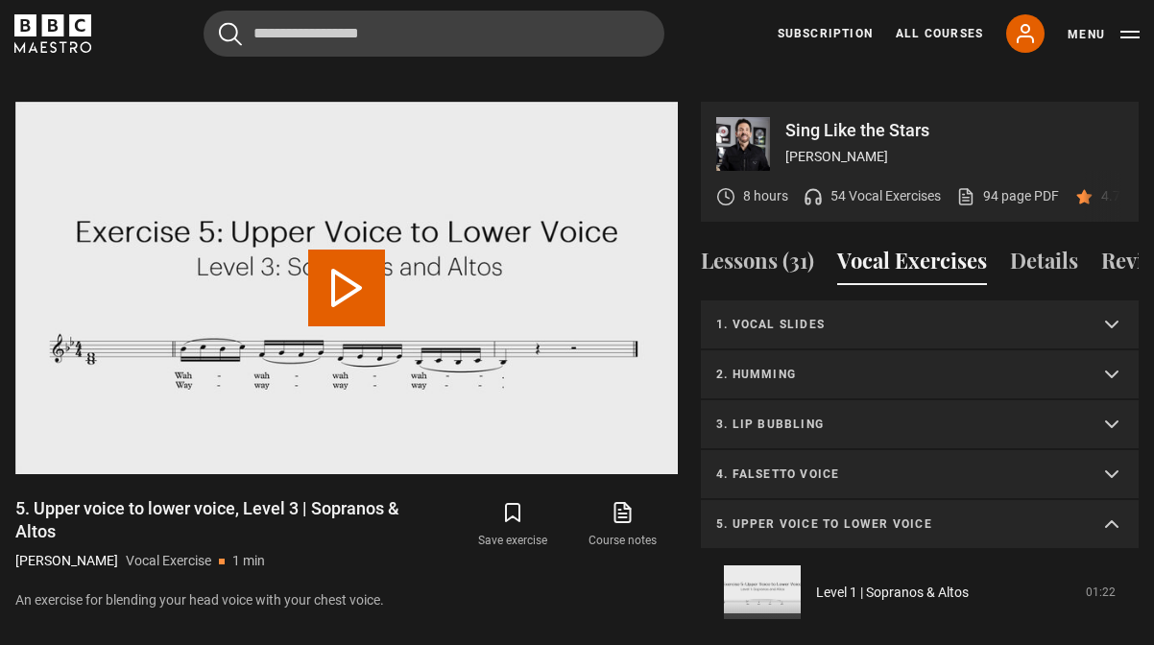
scroll to position [334, 0]
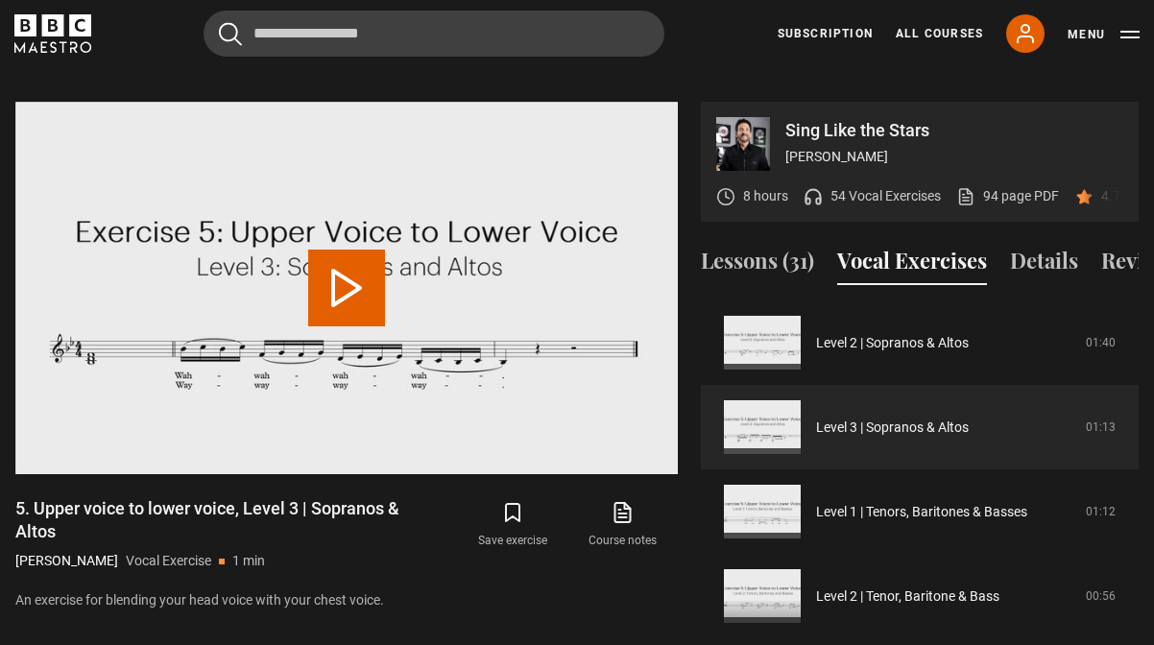
click at [348, 273] on button "Play Video" at bounding box center [346, 288] width 77 height 77
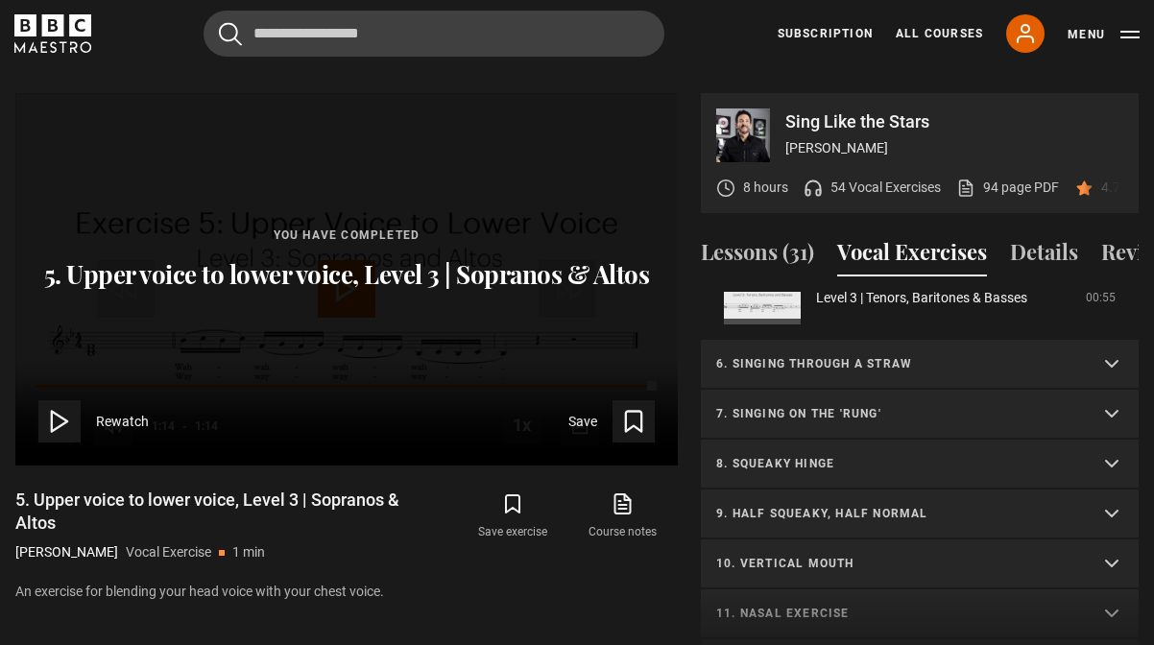
scroll to position [722, 0]
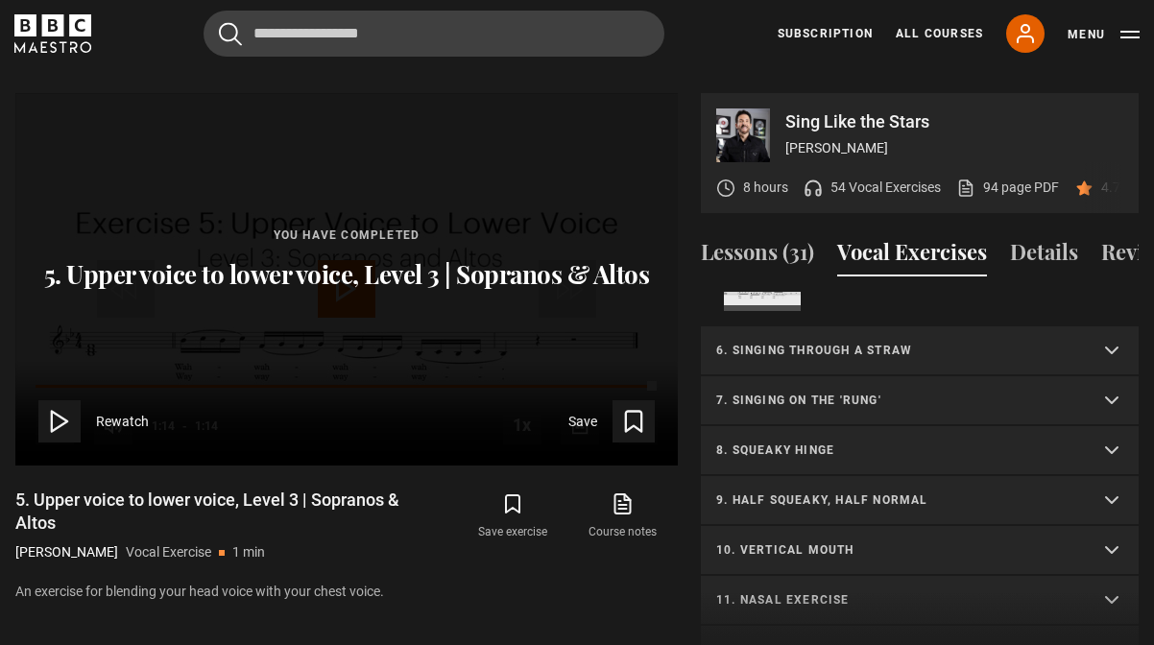
click at [888, 392] on p "7. Singing on the 'rung'" at bounding box center [896, 400] width 361 height 17
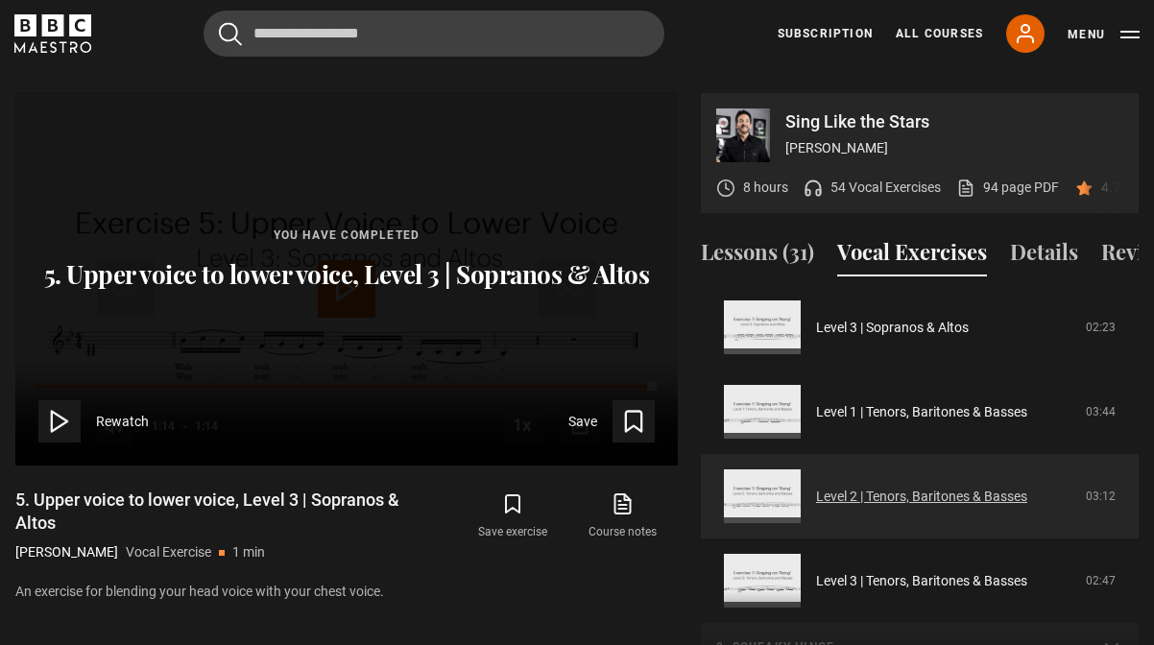
scroll to position [1022, 0]
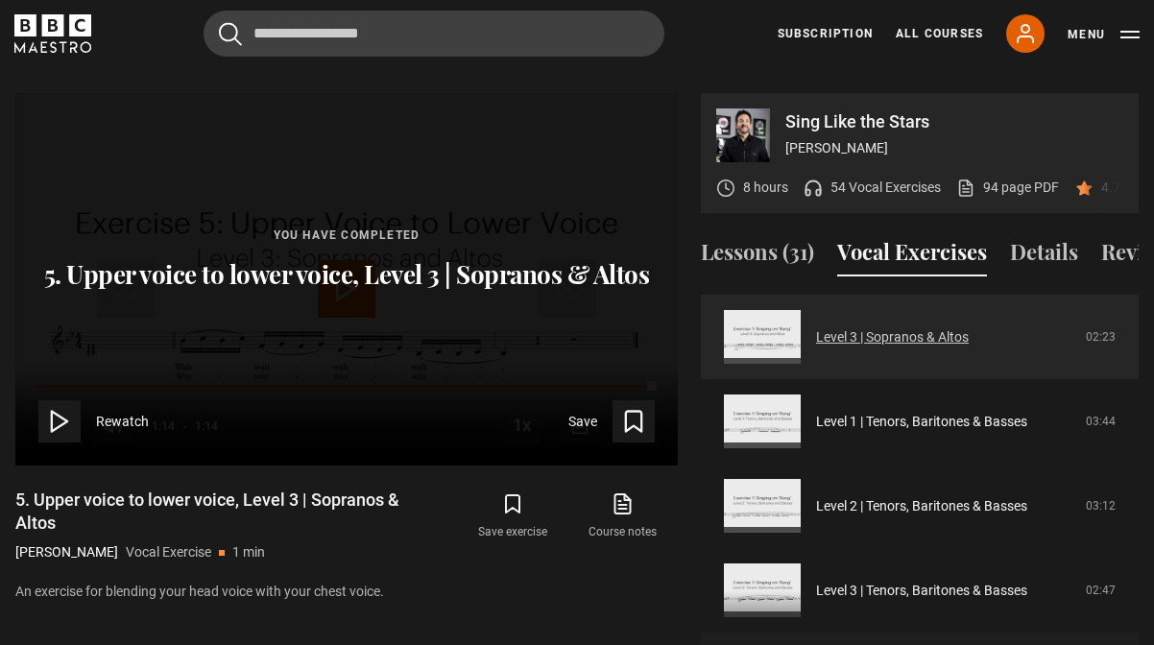
click at [816, 327] on link "Level 3 | Sopranos & Altos" at bounding box center [892, 337] width 153 height 20
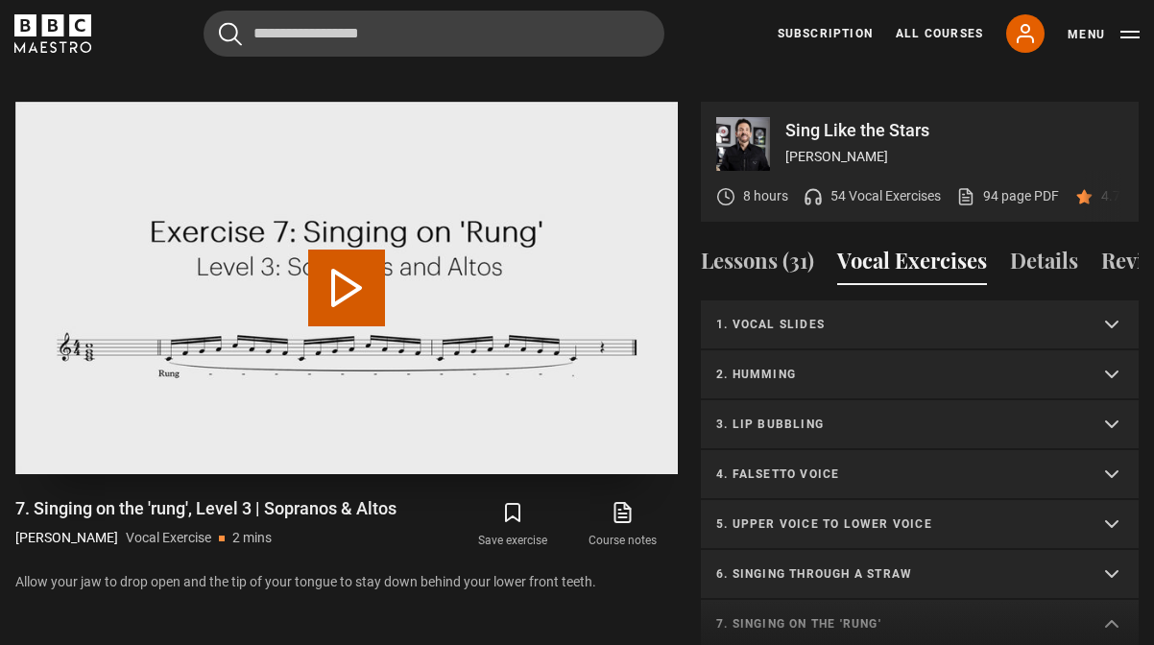
scroll to position [434, 0]
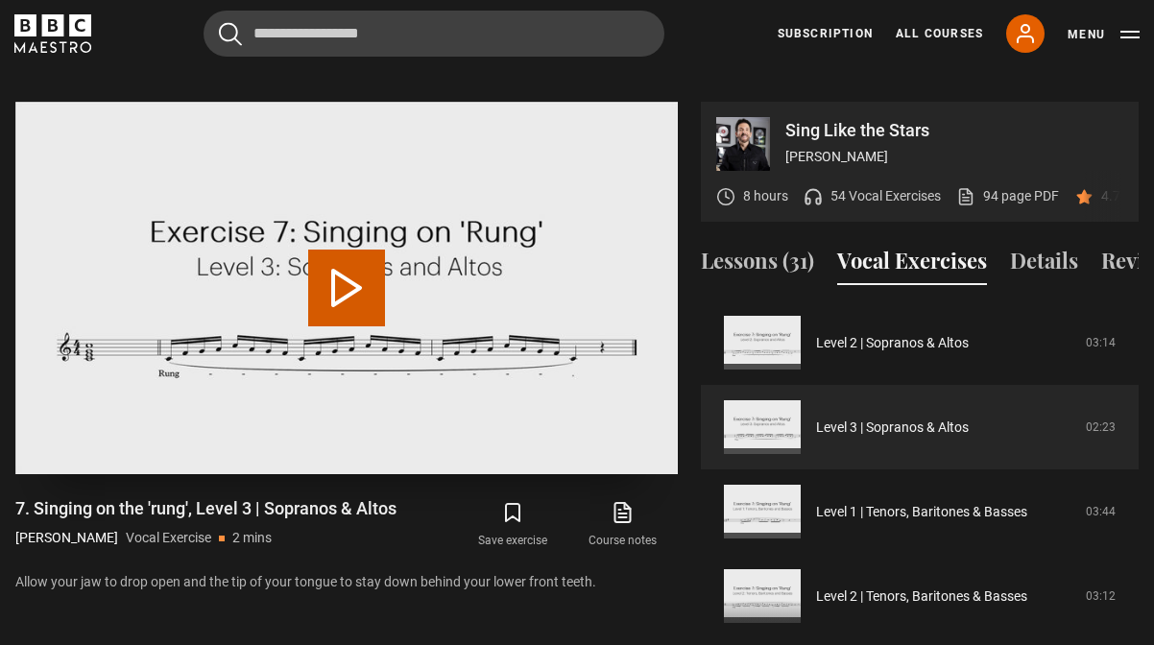
click at [351, 268] on button "Play Video" at bounding box center [346, 288] width 77 height 77
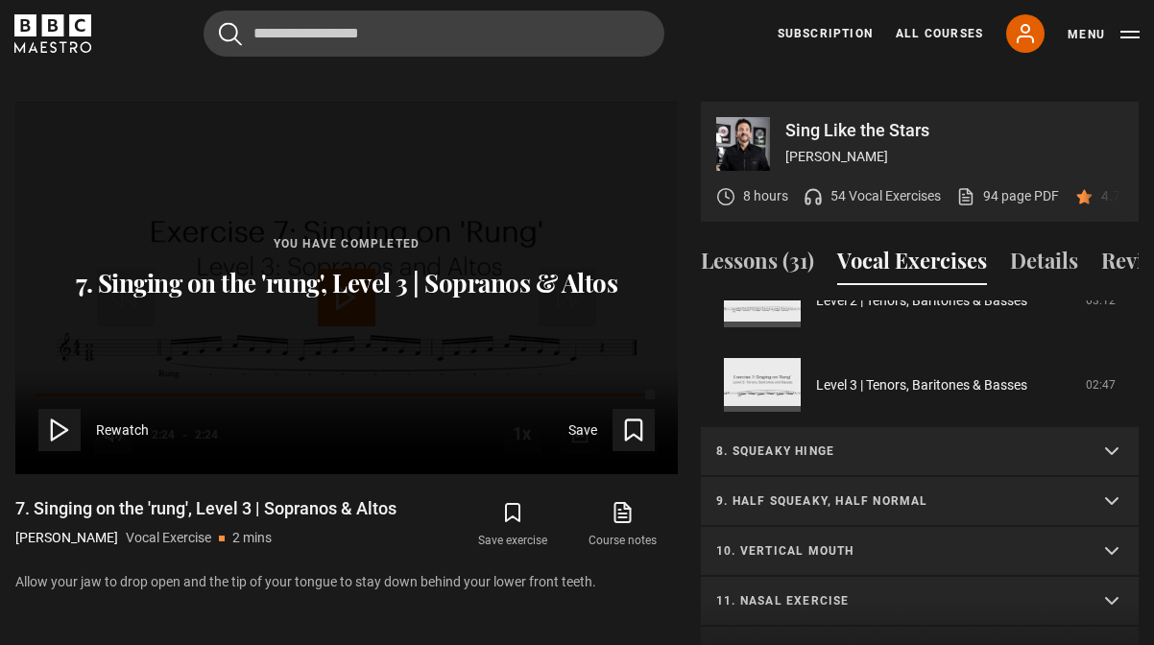
scroll to position [733, 0]
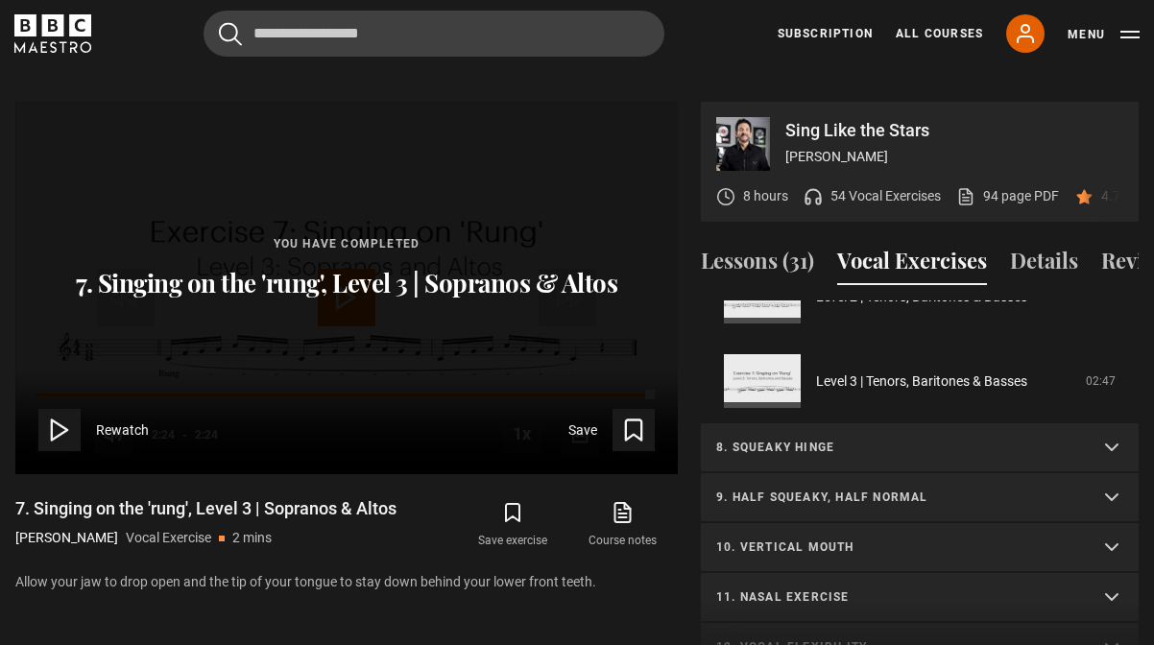
click at [957, 439] on p "8. Squeaky hinge" at bounding box center [896, 447] width 361 height 17
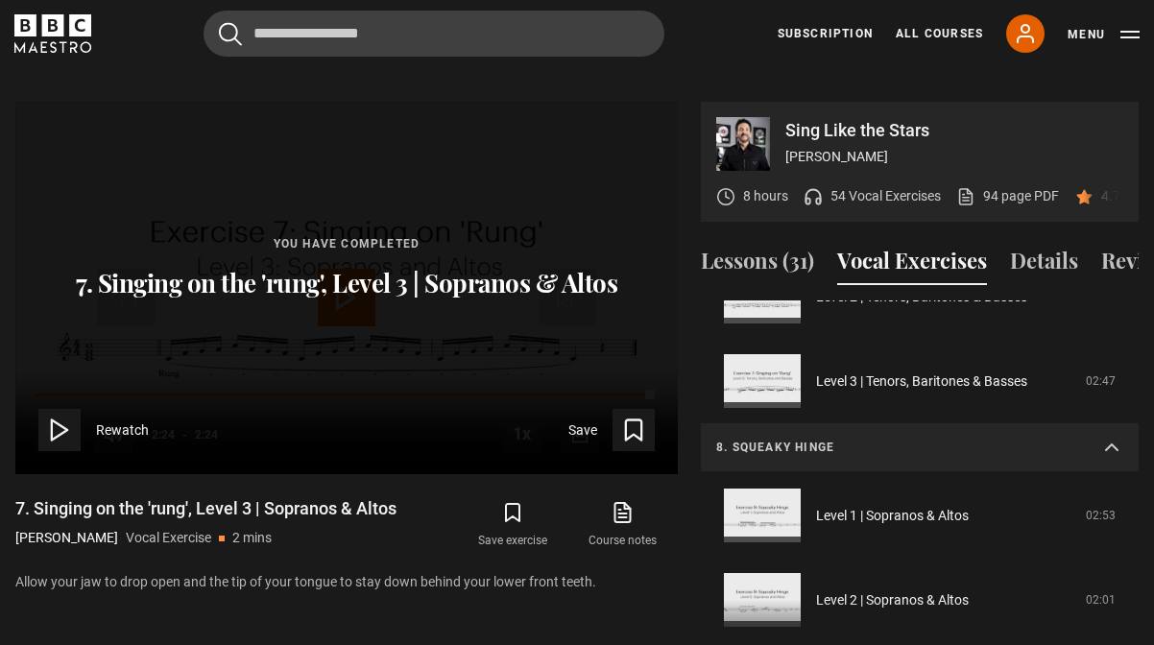
scroll to position [922, 0]
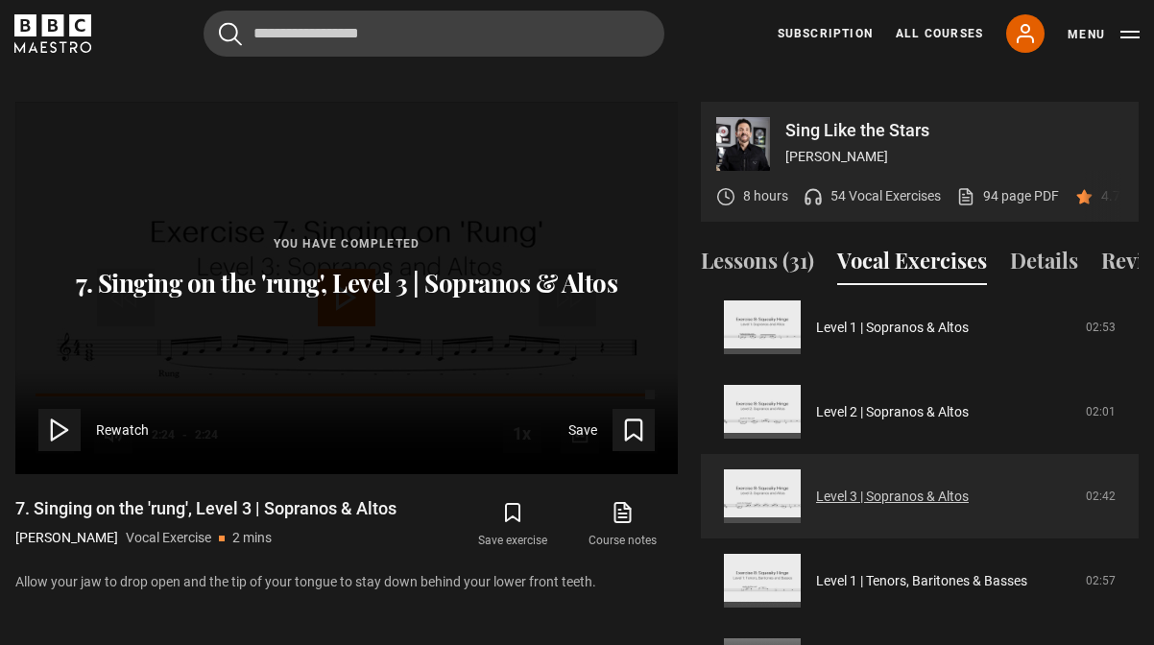
click at [816, 487] on link "Level 3 | Sopranos & Altos" at bounding box center [892, 497] width 153 height 20
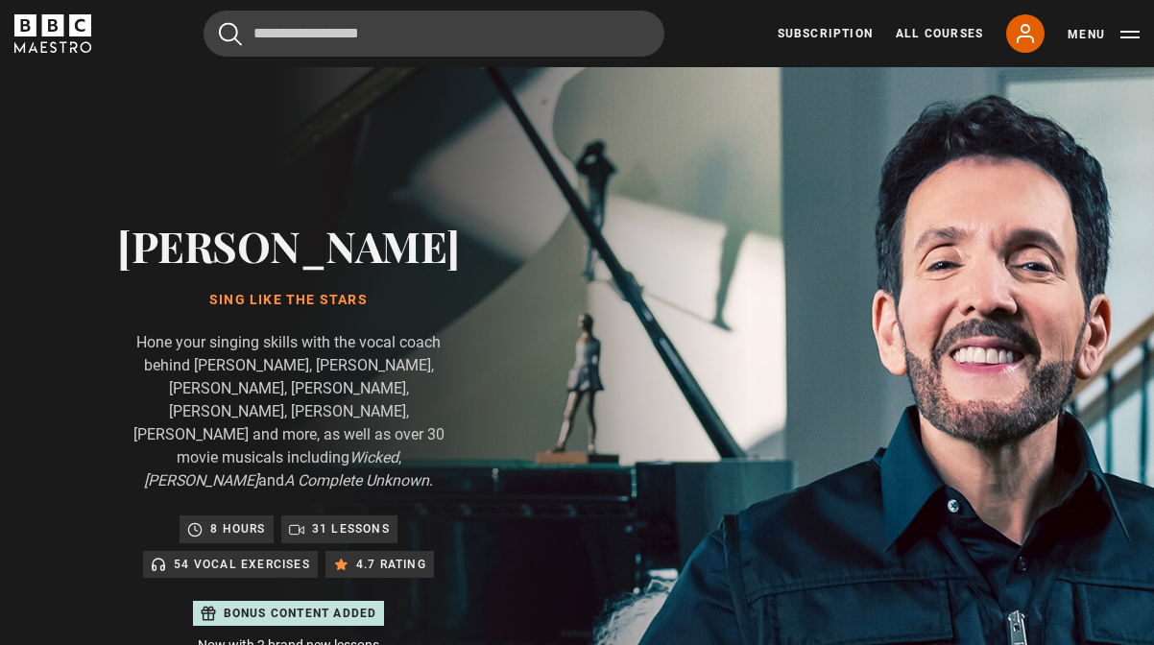
scroll to position [940, 0]
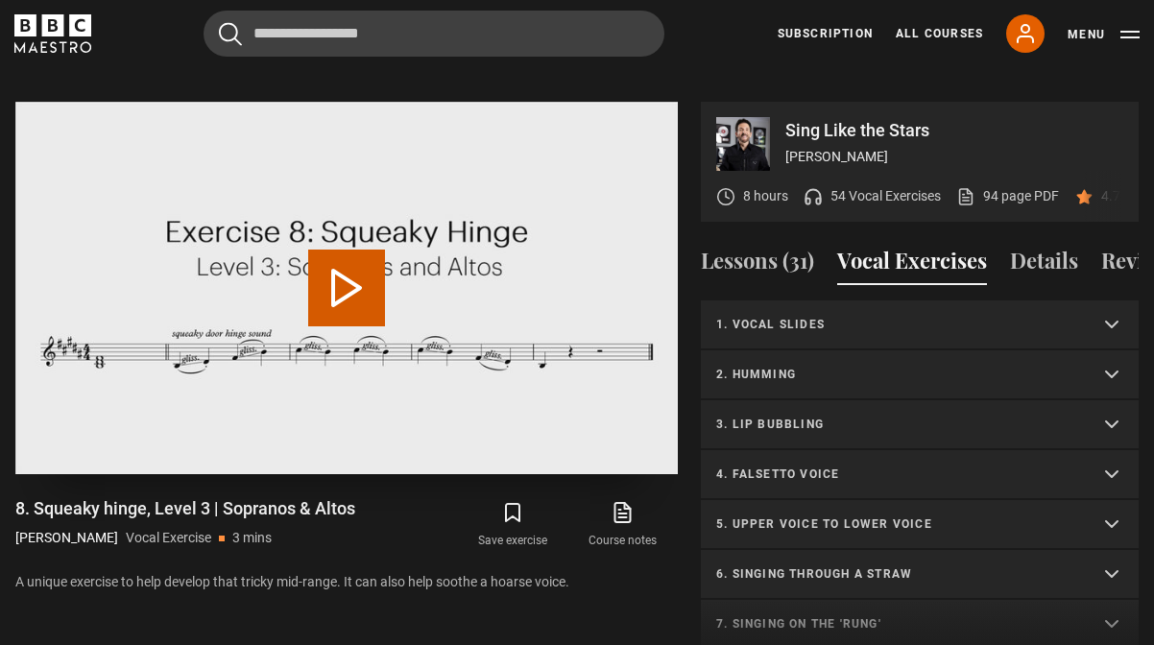
click at [346, 252] on button "Play Video" at bounding box center [346, 288] width 77 height 77
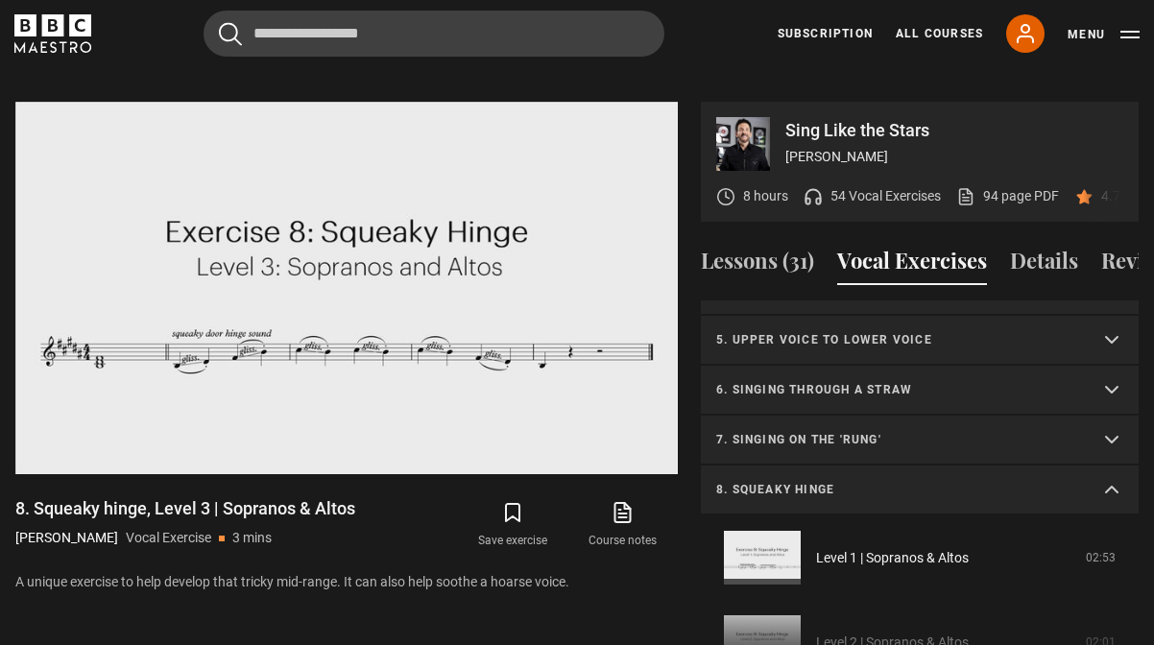
scroll to position [175, 0]
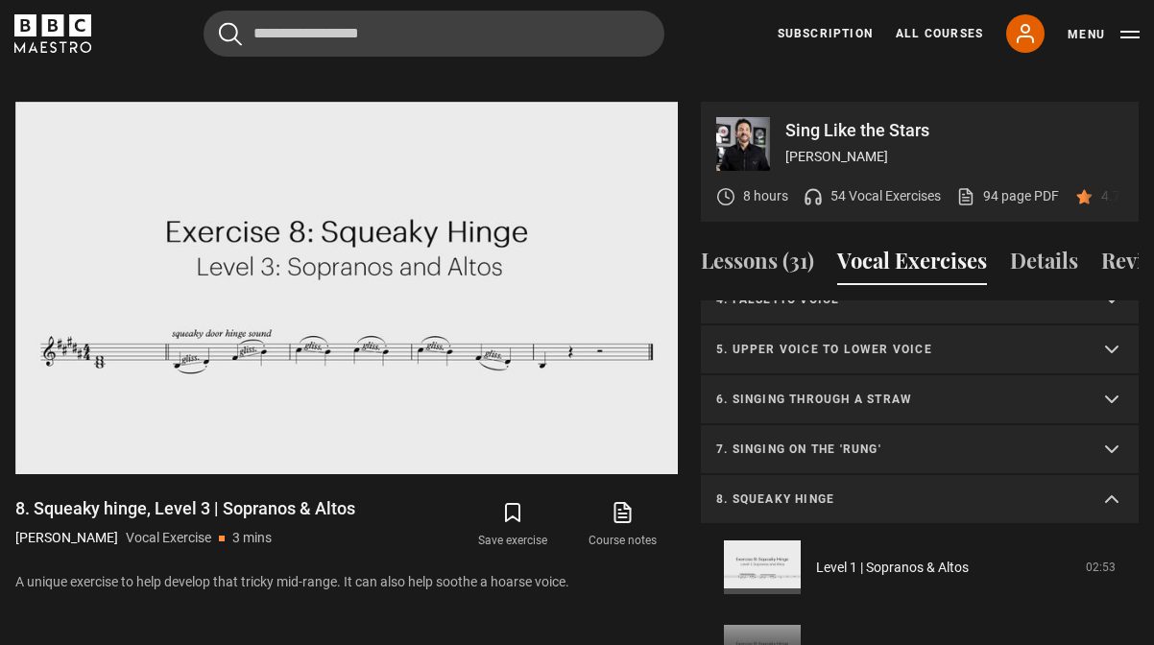
click at [1108, 476] on summary "8. Squeaky hinge" at bounding box center [920, 500] width 438 height 50
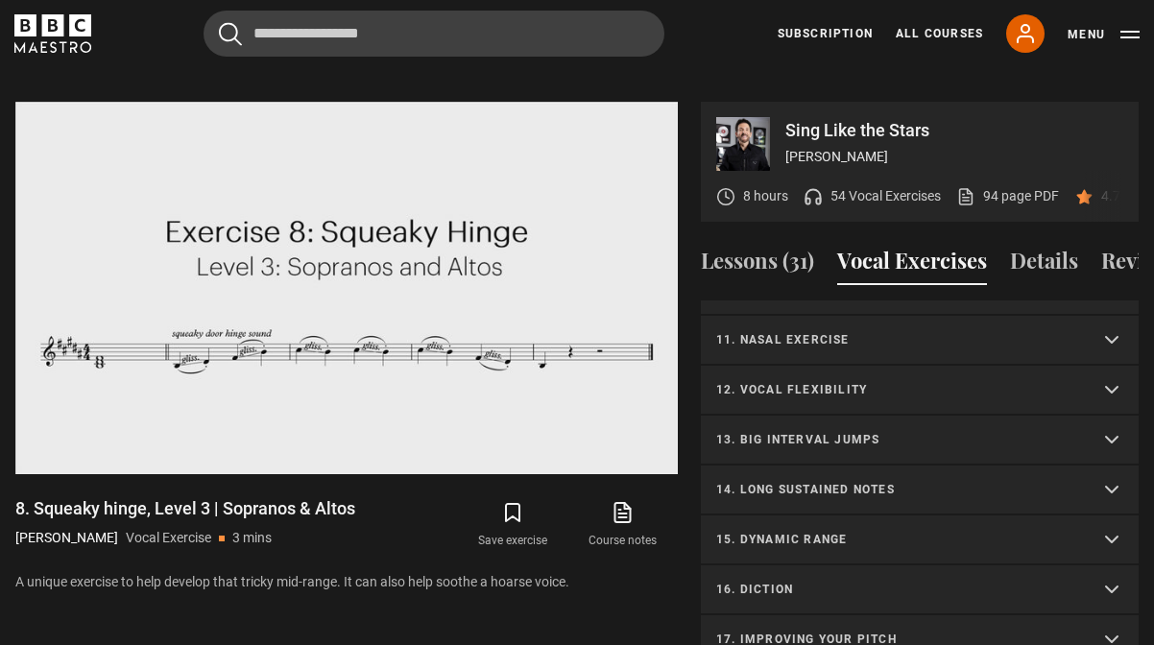
scroll to position [484, 0]
click at [1064, 254] on button "Details" at bounding box center [1044, 265] width 68 height 40
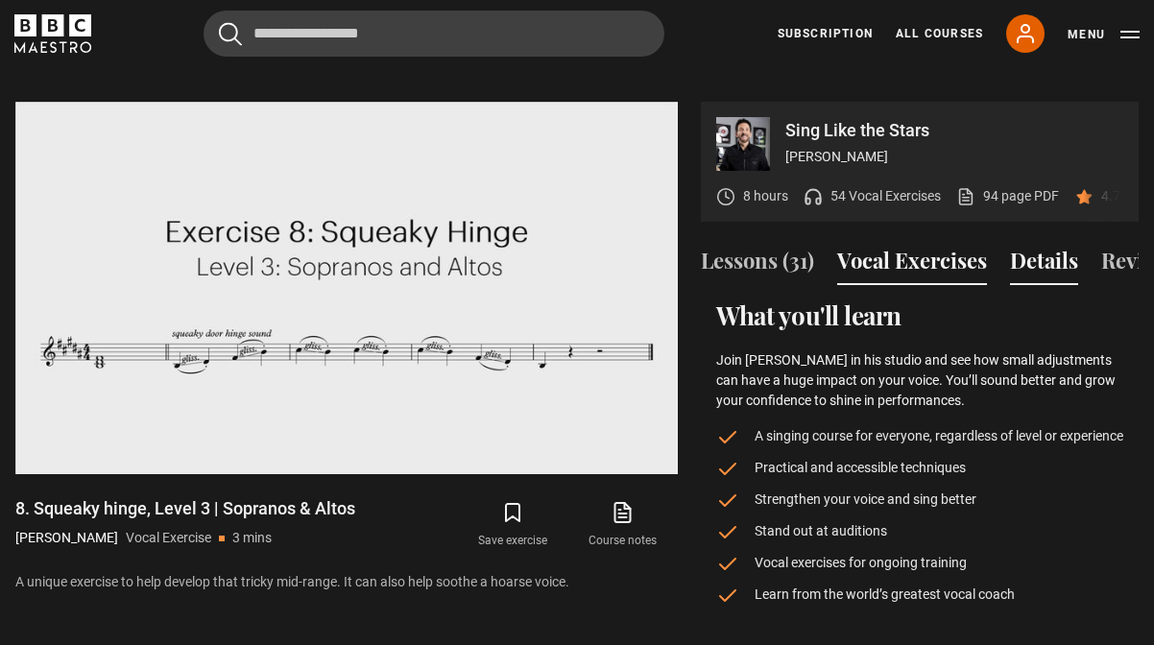
click at [923, 245] on button "Vocal Exercises" at bounding box center [912, 265] width 150 height 40
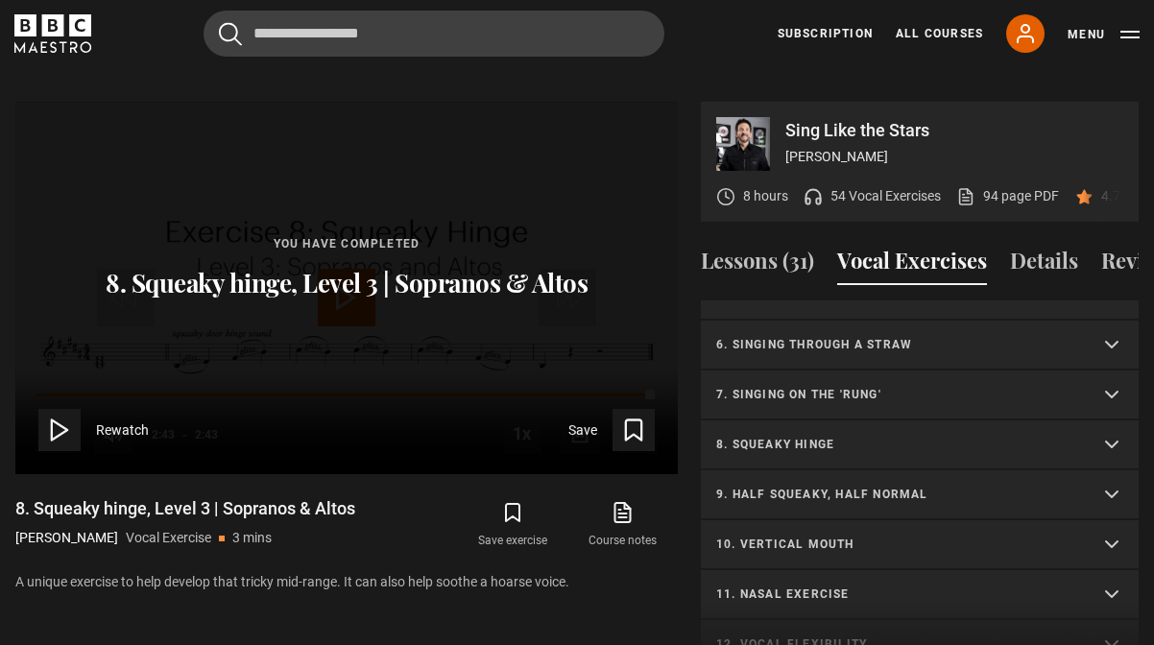
scroll to position [236, 0]
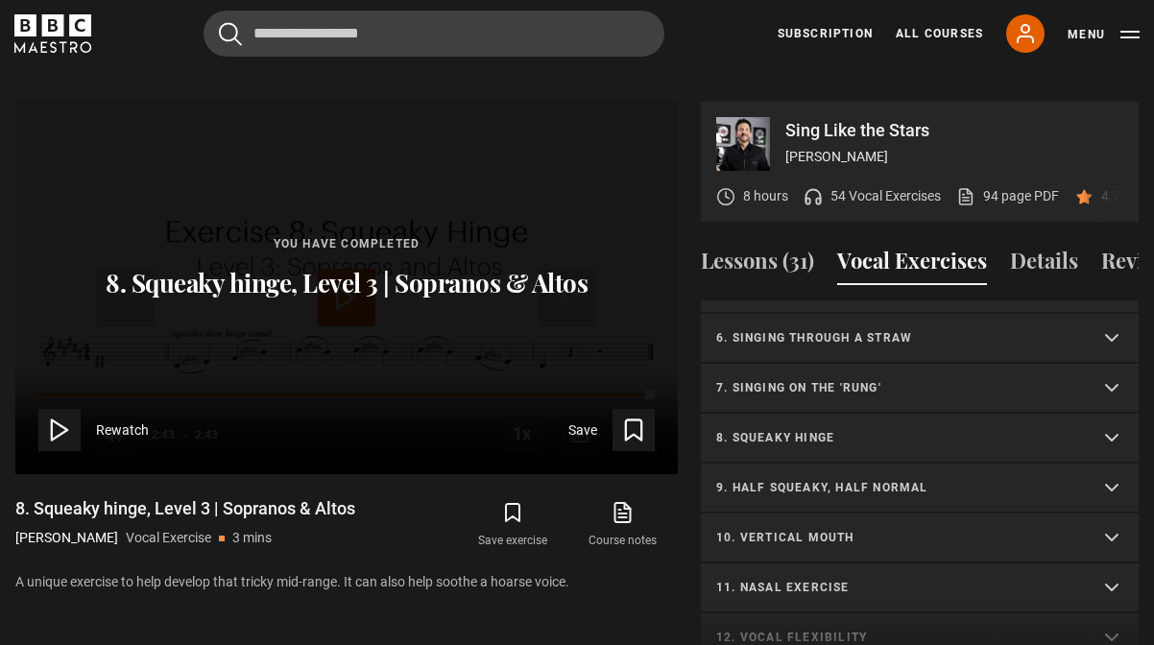
click at [844, 464] on summary "9. Half squeaky, half normal" at bounding box center [920, 489] width 438 height 50
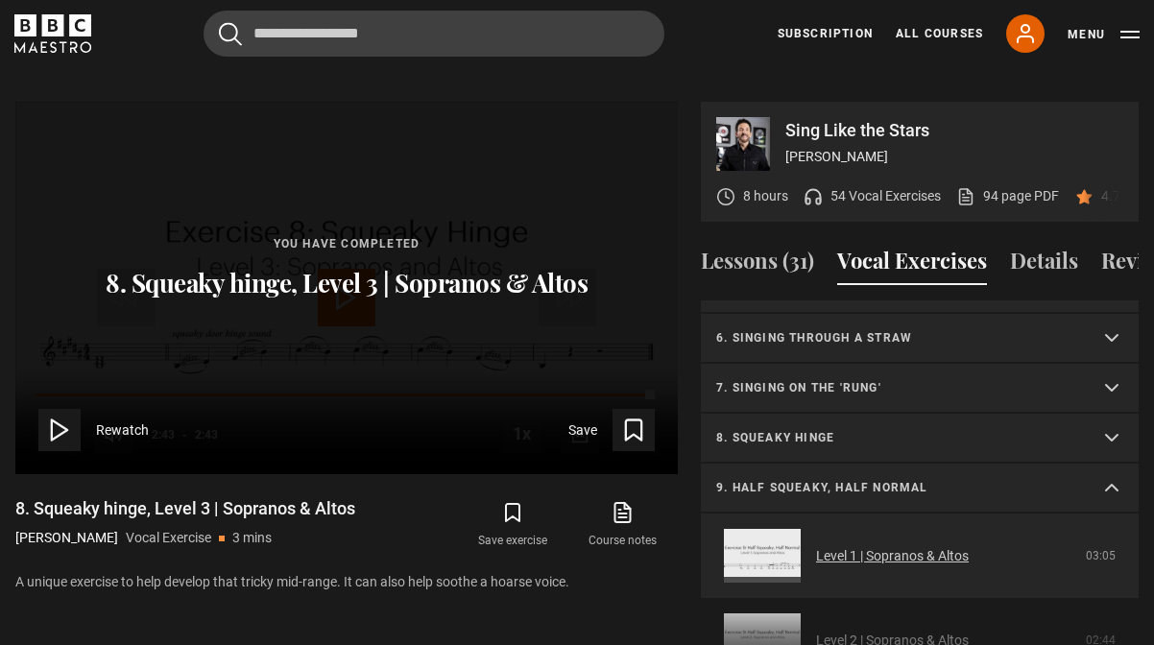
scroll to position [452, 0]
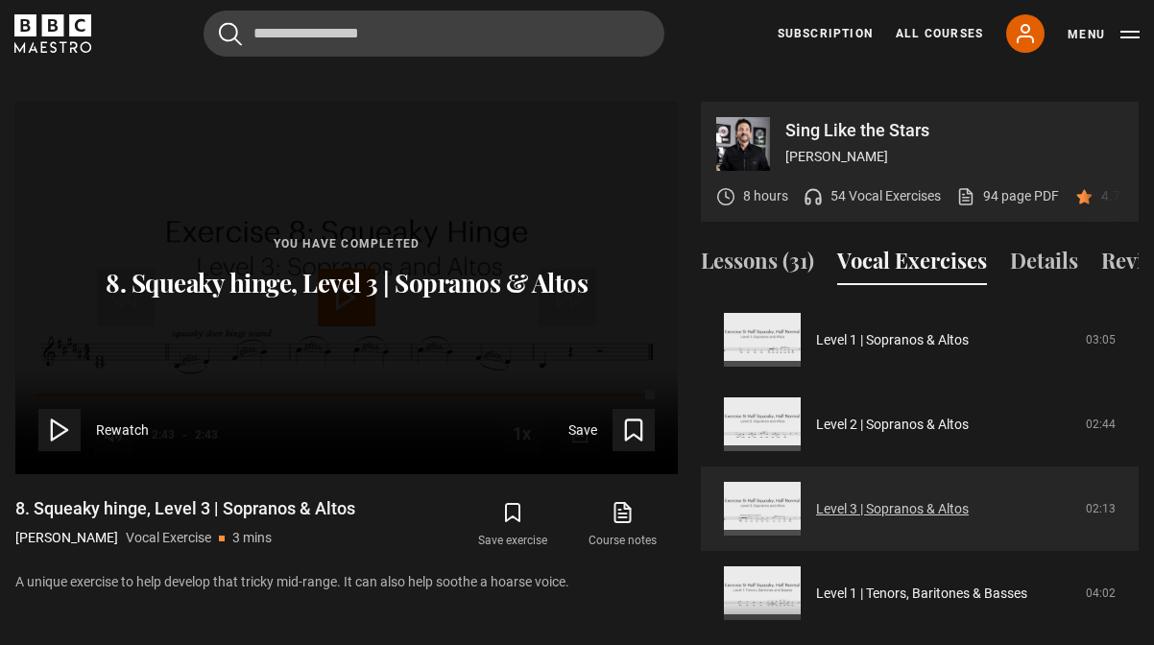
click at [851, 499] on link "Level 3 | Sopranos & Altos" at bounding box center [892, 509] width 153 height 20
click at [816, 499] on link "Level 3 | Sopranos & Altos" at bounding box center [892, 509] width 153 height 20
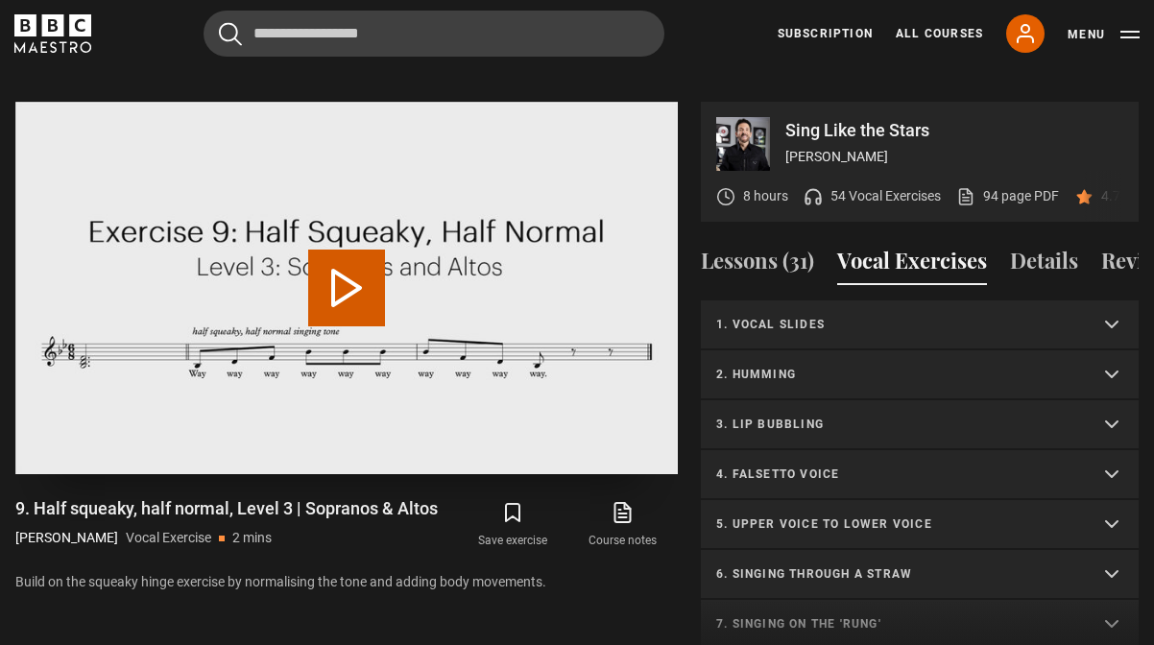
scroll to position [534, 0]
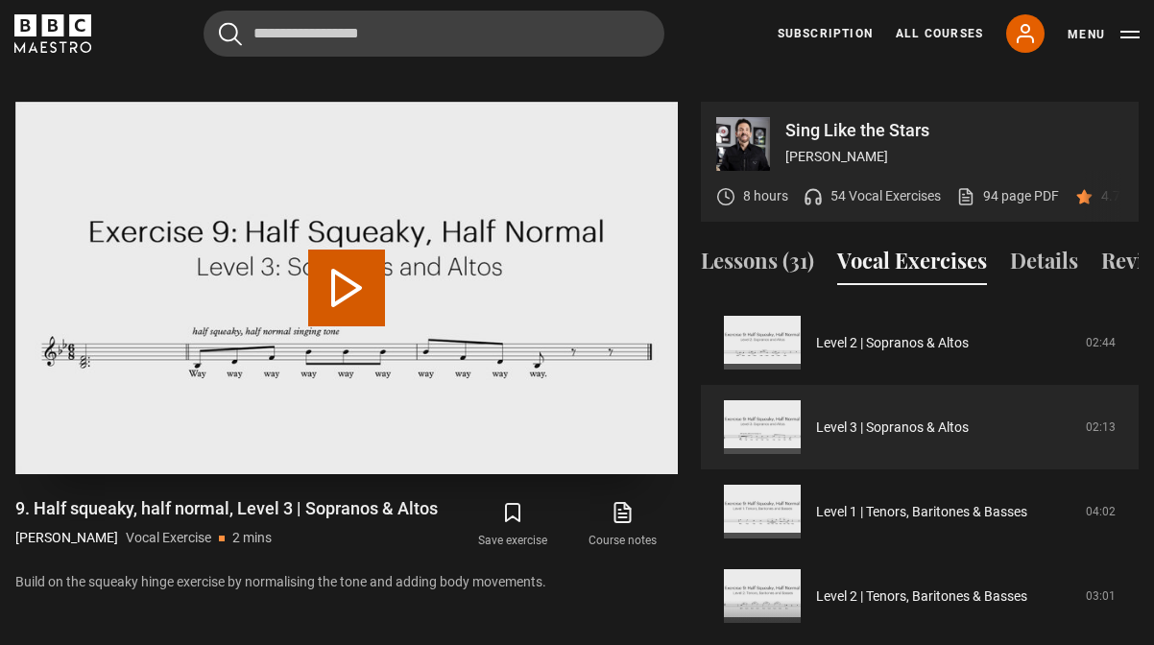
click at [344, 267] on button "Play Video" at bounding box center [346, 288] width 77 height 77
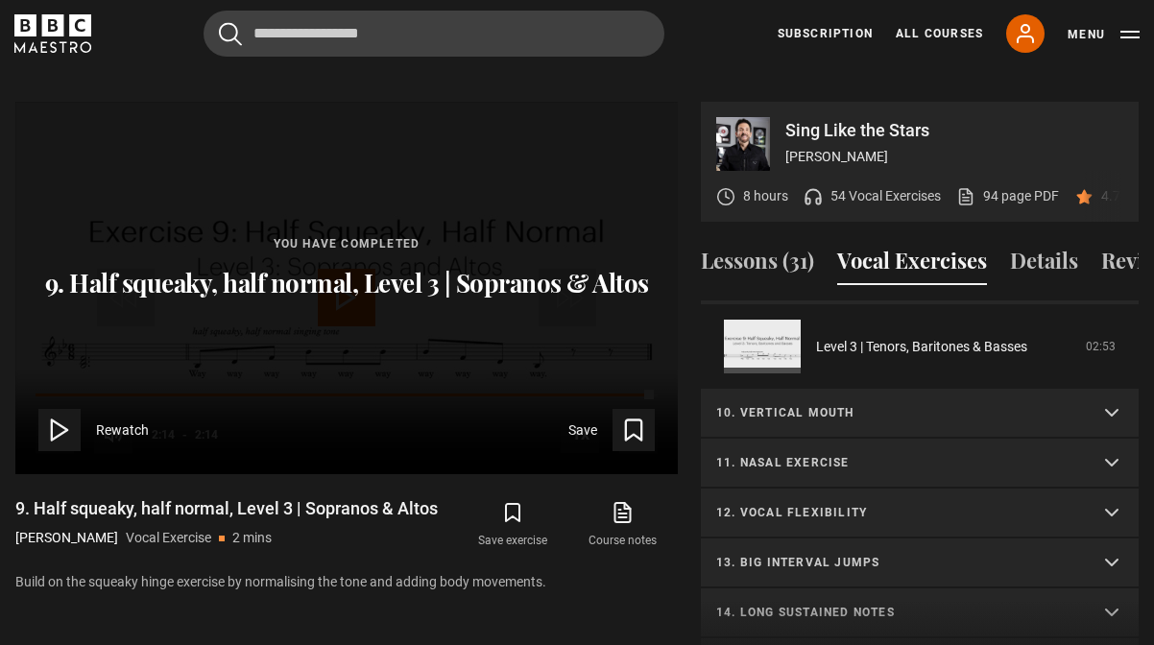
scroll to position [838, 0]
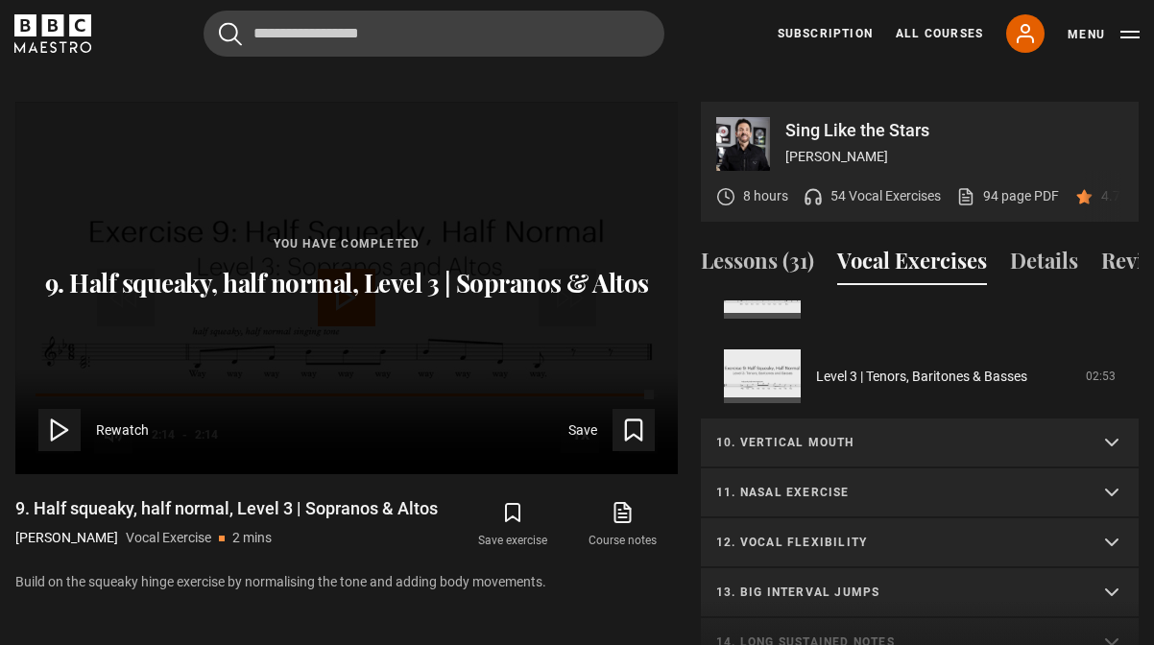
click at [855, 434] on p "10. Vertical mouth" at bounding box center [896, 442] width 361 height 17
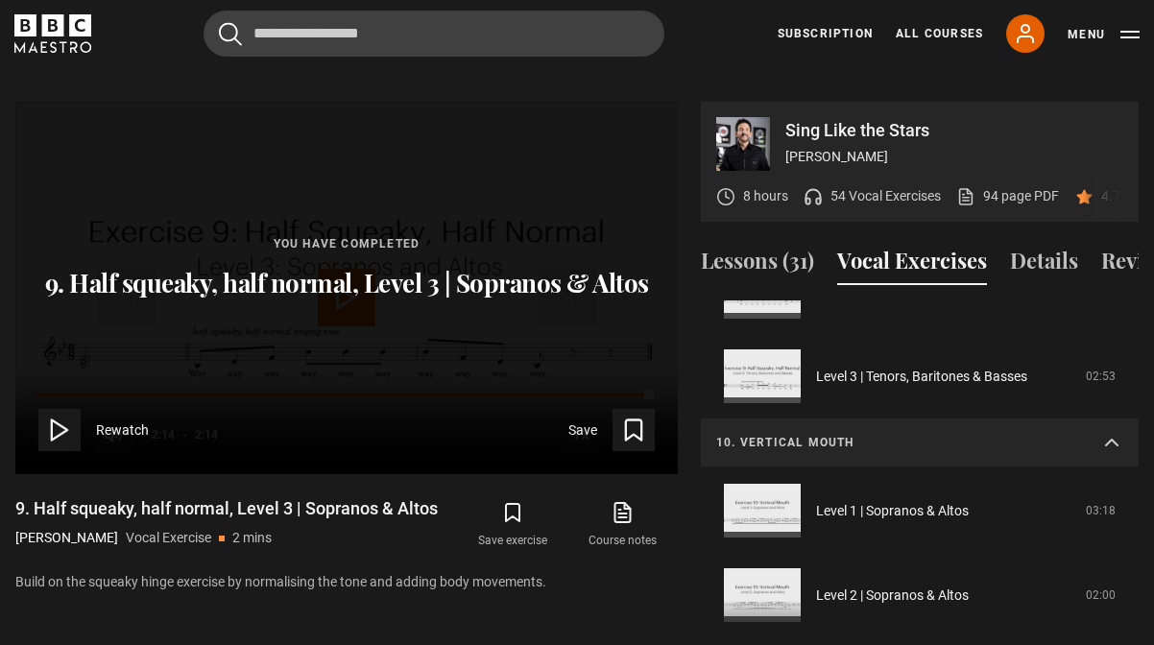
scroll to position [948, 0]
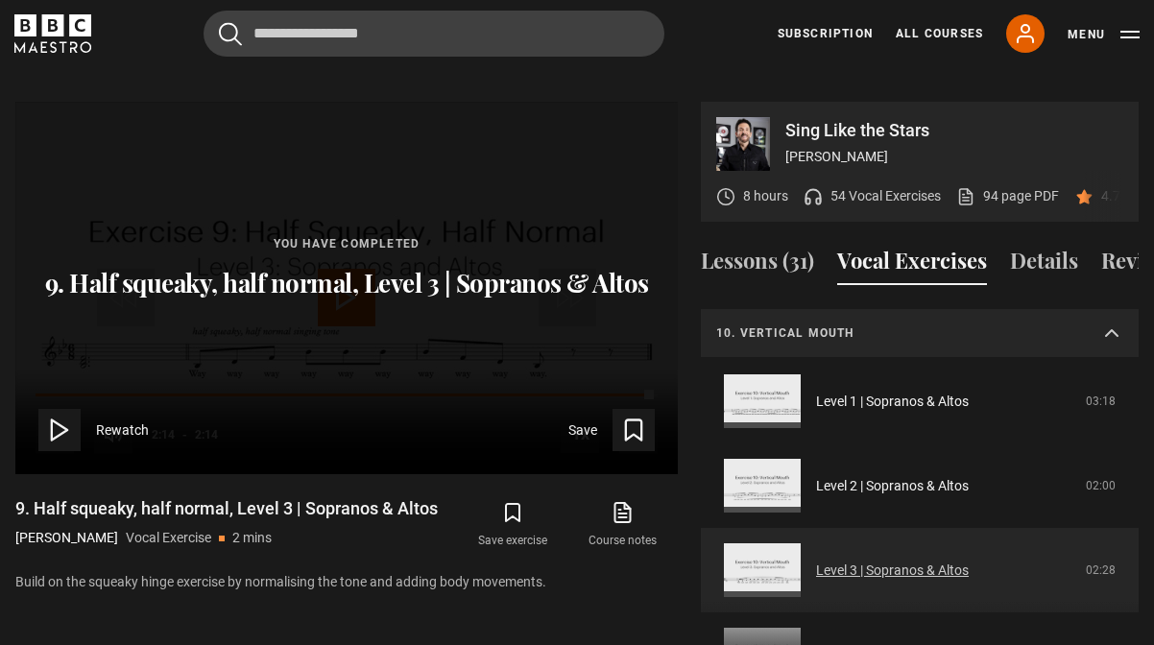
click at [816, 561] on link "Level 3 | Sopranos & Altos" at bounding box center [892, 571] width 153 height 20
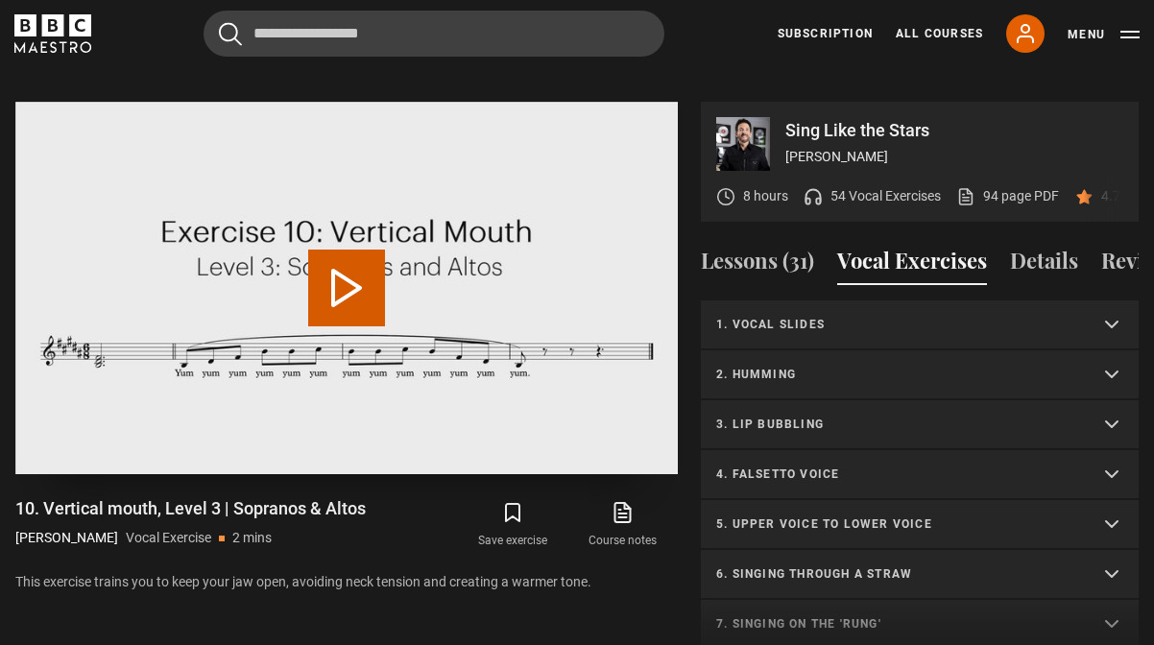
scroll to position [584, 0]
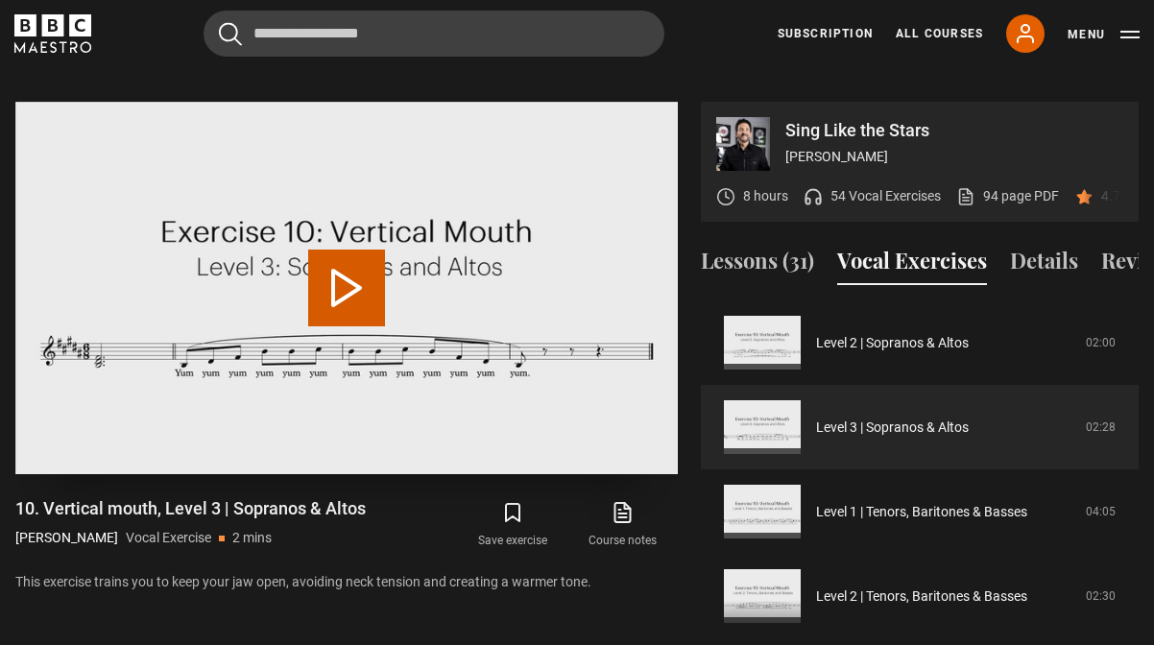
click at [347, 250] on button "Play Video" at bounding box center [346, 288] width 77 height 77
